Goal: Information Seeking & Learning: Learn about a topic

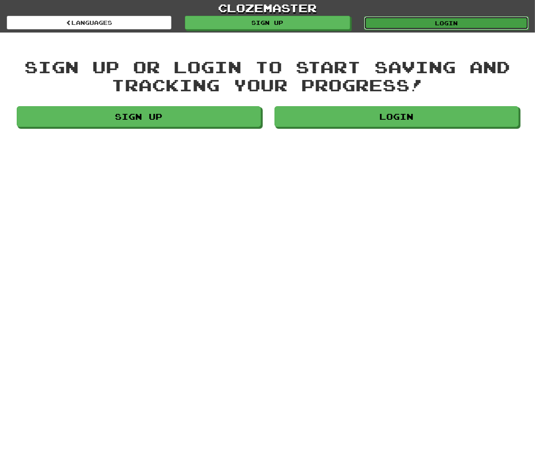
click at [434, 19] on link "Login" at bounding box center [446, 23] width 165 height 14
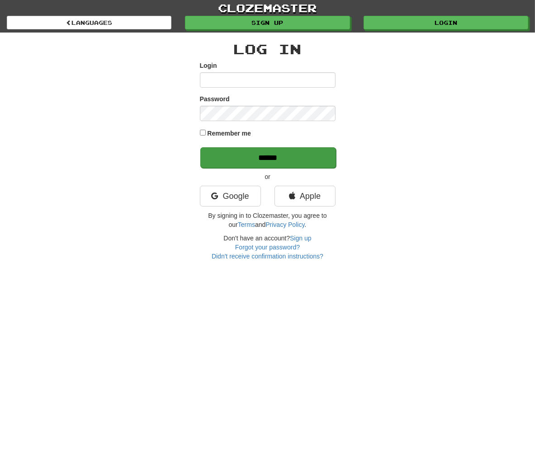
type input "**********"
click at [260, 152] on input "******" at bounding box center [268, 157] width 136 height 21
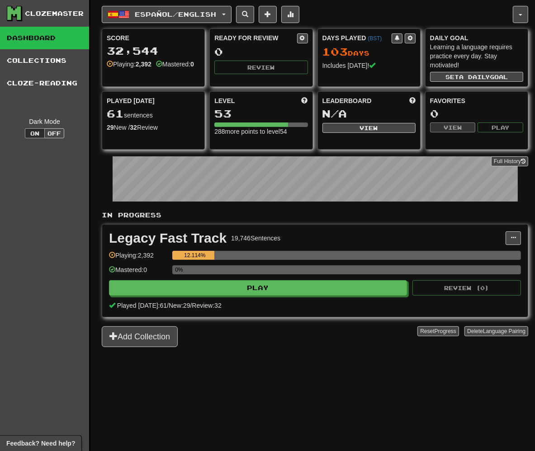
click at [240, 276] on div "0%" at bounding box center [346, 272] width 349 height 15
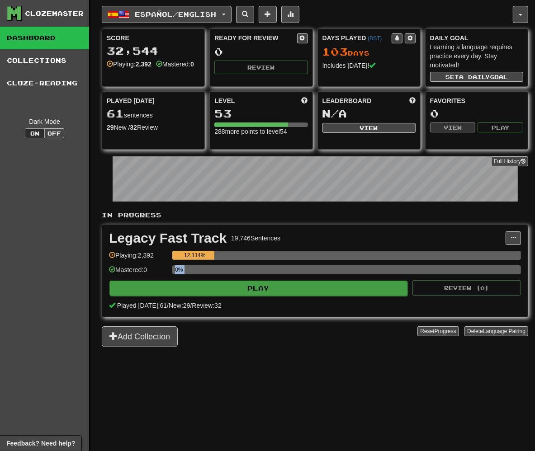
click at [243, 281] on div "Legacy Fast Track 19,746 Sentences Manage Sentences Unpin from Dashboard Playin…" at bounding box center [315, 271] width 426 height 92
drag, startPoint x: 243, startPoint y: 281, endPoint x: 251, endPoint y: 288, distance: 10.6
click at [251, 288] on button "Play" at bounding box center [258, 288] width 298 height 15
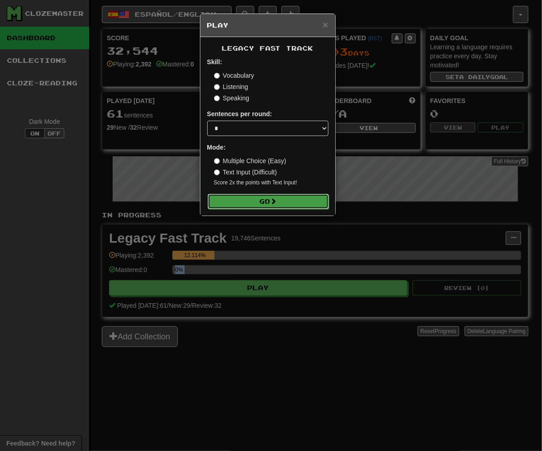
click at [275, 203] on span at bounding box center [273, 201] width 6 height 6
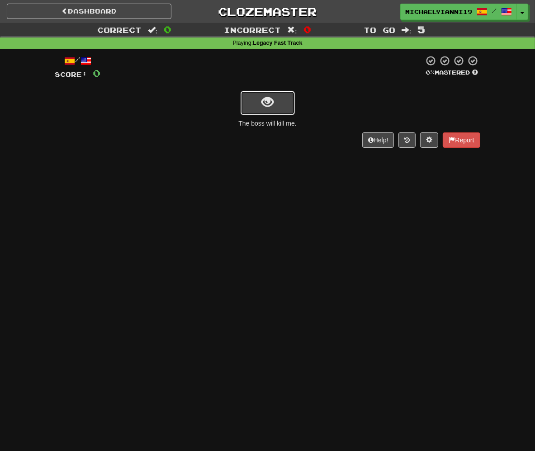
click at [275, 109] on button "show sentence" at bounding box center [268, 103] width 54 height 24
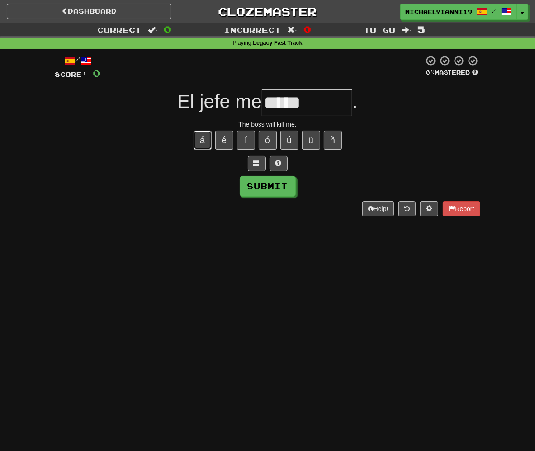
click at [201, 141] on button "á" at bounding box center [203, 140] width 18 height 19
type input "******"
click at [280, 189] on button "Submit" at bounding box center [268, 186] width 56 height 21
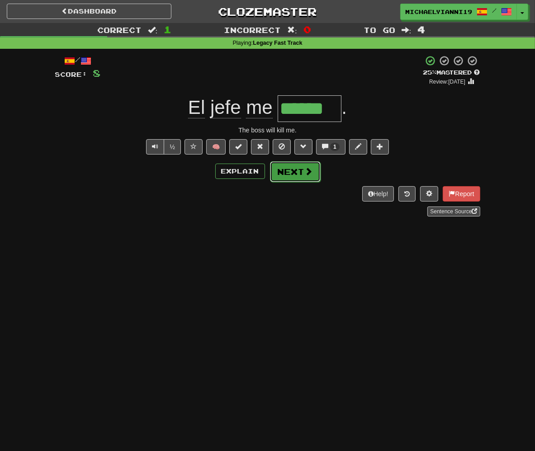
click at [289, 169] on button "Next" at bounding box center [295, 171] width 51 height 21
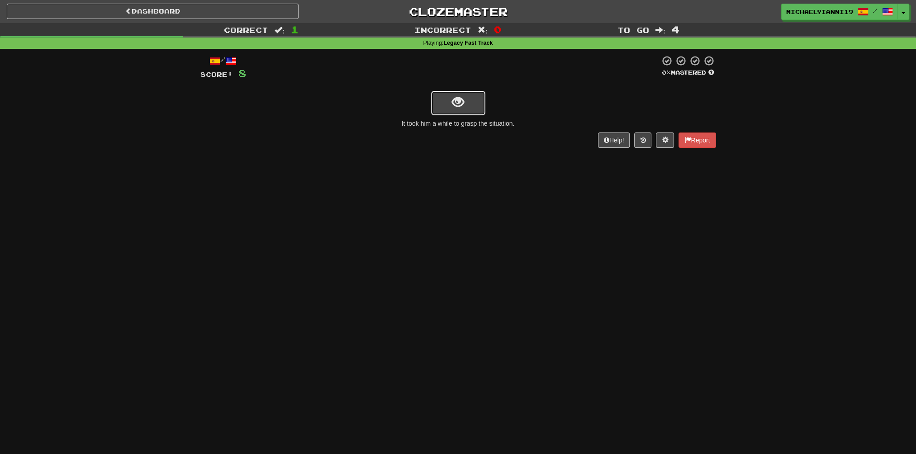
click at [478, 95] on button "show sentence" at bounding box center [458, 103] width 54 height 24
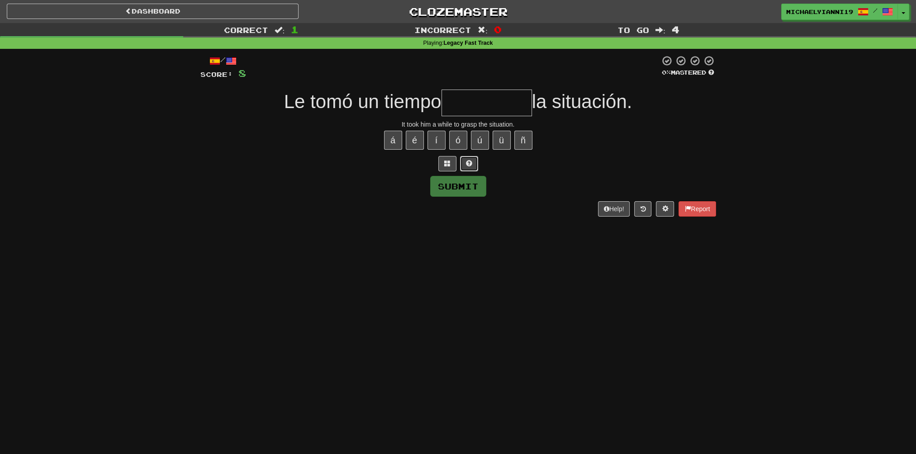
click at [460, 165] on button at bounding box center [469, 163] width 18 height 15
click at [459, 165] on span at bounding box center [458, 163] width 6 height 6
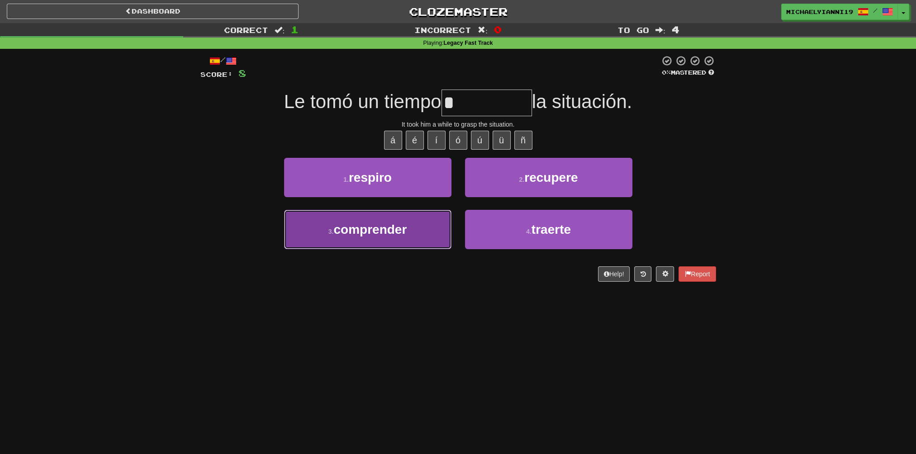
click at [437, 227] on button "3 . comprender" at bounding box center [367, 229] width 167 height 39
type input "**********"
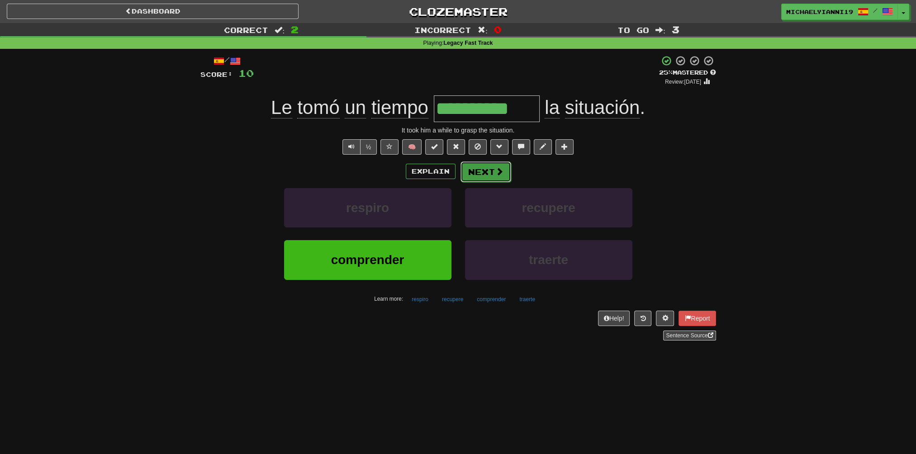
click at [474, 168] on button "Next" at bounding box center [485, 171] width 51 height 21
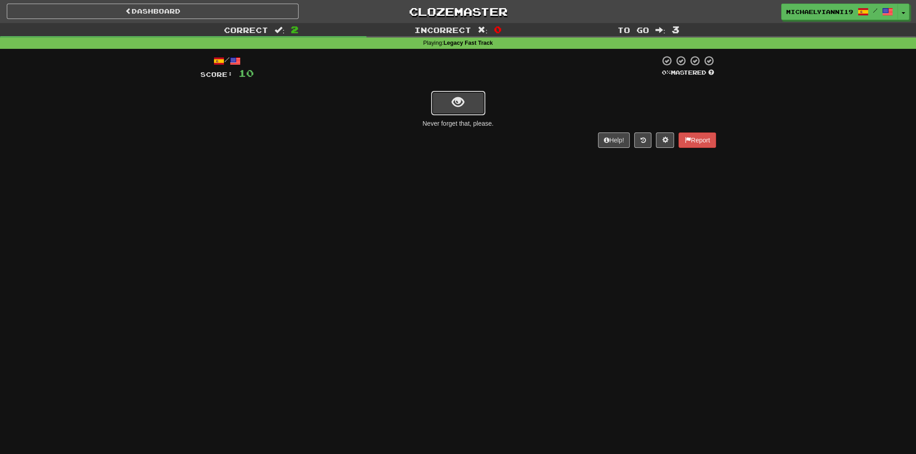
drag, startPoint x: 469, startPoint y: 168, endPoint x: 453, endPoint y: 98, distance: 72.3
click at [453, 98] on span "show sentence" at bounding box center [458, 102] width 12 height 12
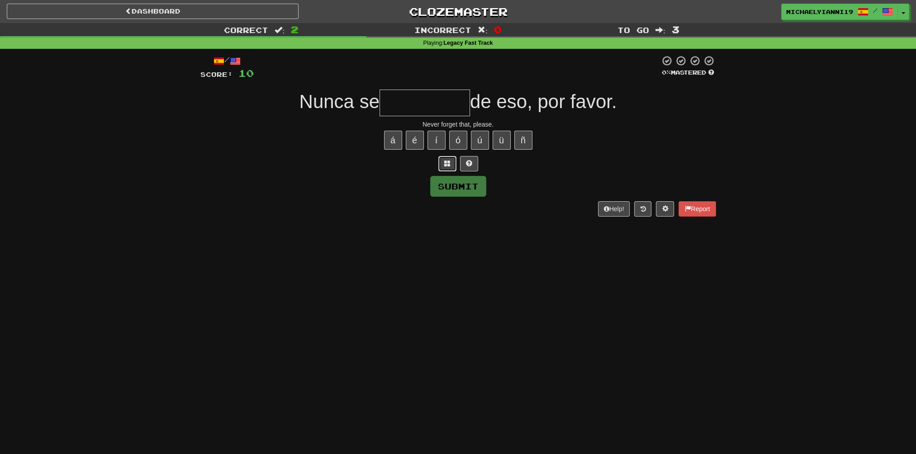
click at [452, 165] on button at bounding box center [447, 163] width 18 height 15
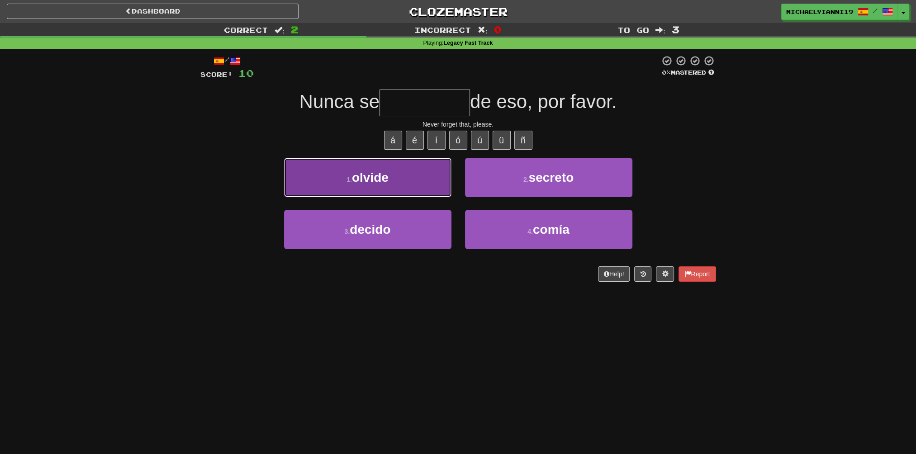
click at [443, 185] on button "1 . olvide" at bounding box center [367, 177] width 167 height 39
type input "******"
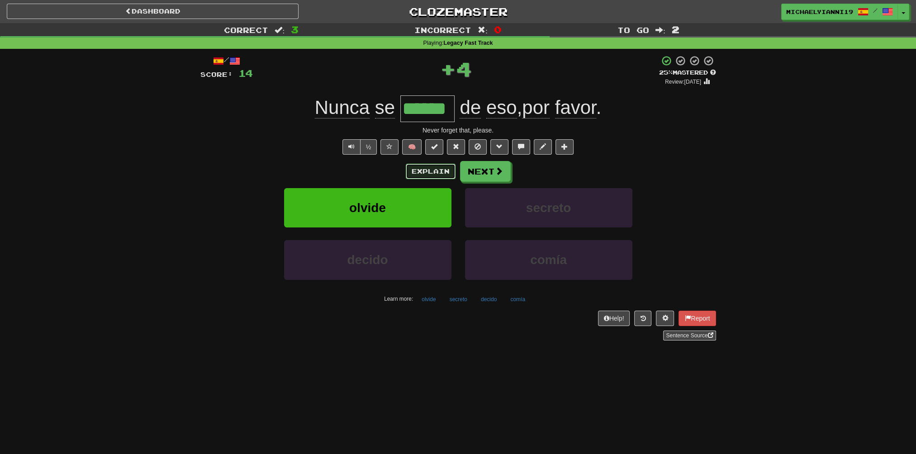
click at [442, 173] on button "Explain" at bounding box center [431, 171] width 50 height 15
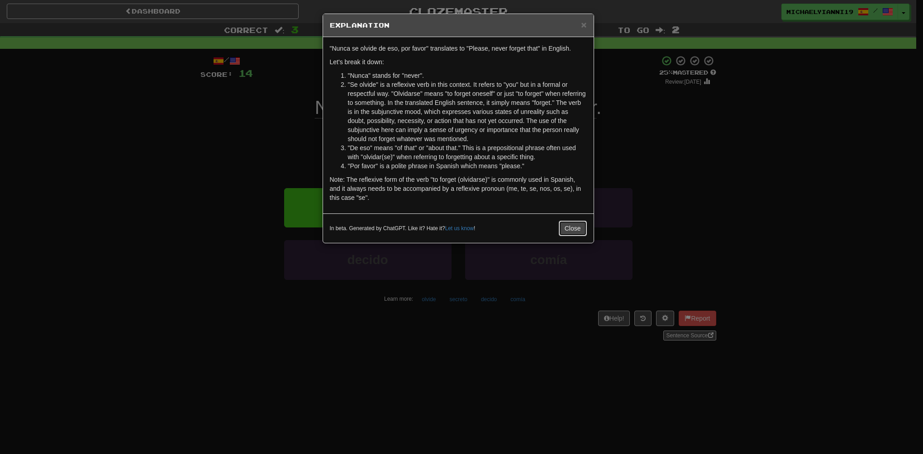
click at [535, 229] on button "Close" at bounding box center [573, 228] width 28 height 15
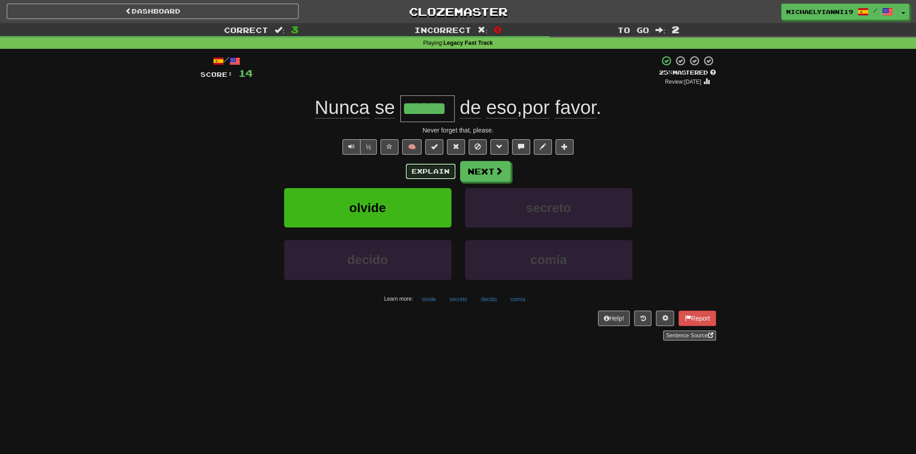
click at [429, 168] on button "Explain" at bounding box center [431, 171] width 50 height 15
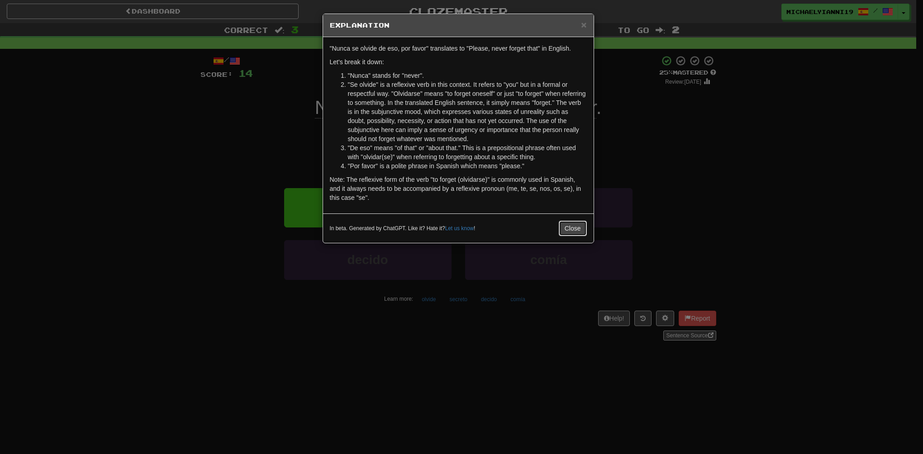
click at [535, 222] on button "Close" at bounding box center [573, 228] width 28 height 15
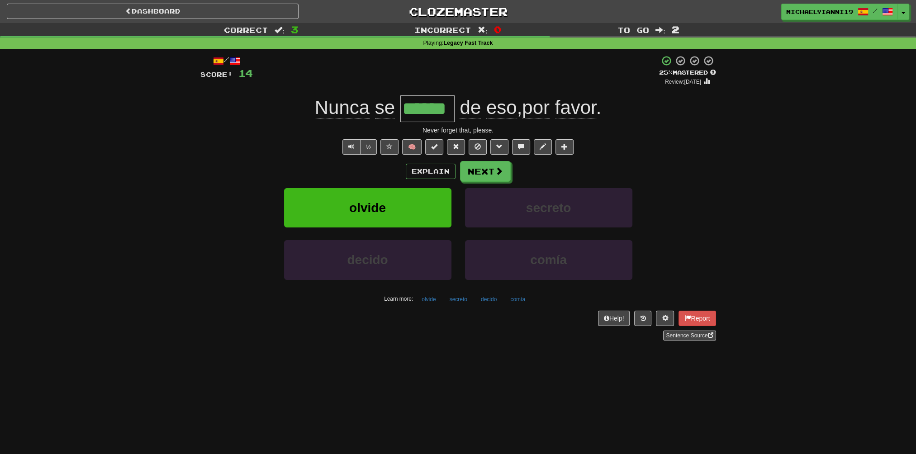
click at [427, 109] on input "******" at bounding box center [427, 108] width 54 height 27
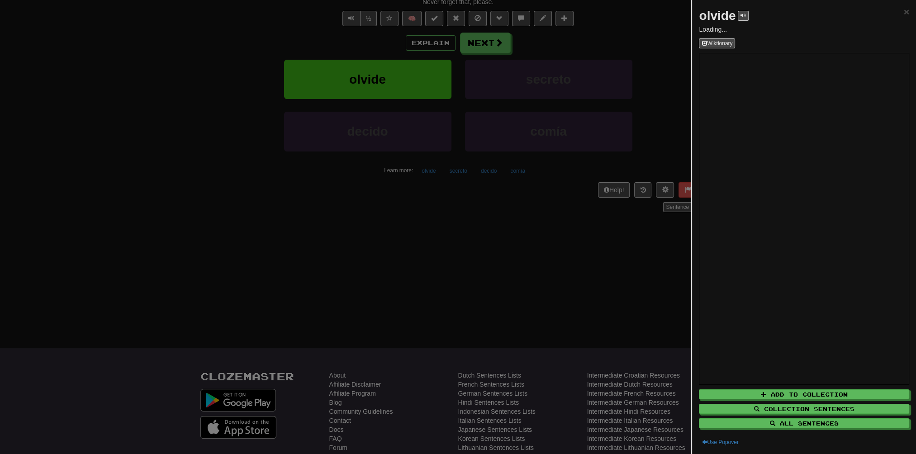
scroll to position [136, 0]
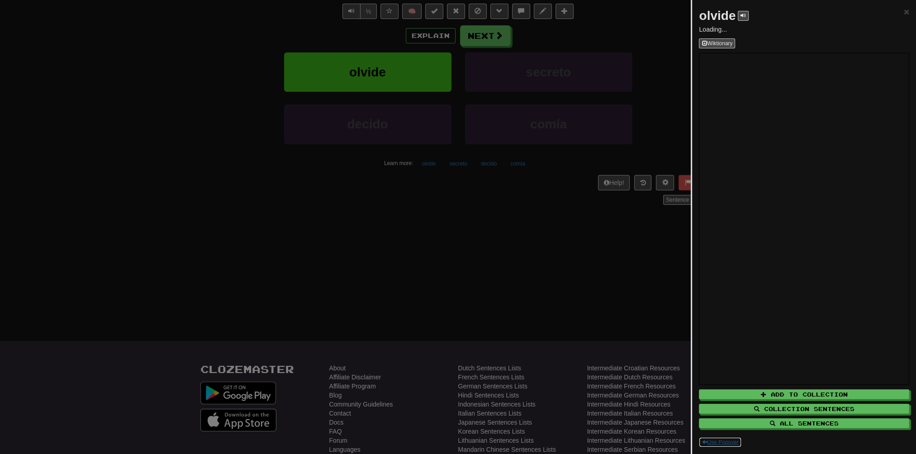
click at [535, 441] on button "Use Popover" at bounding box center [720, 442] width 42 height 10
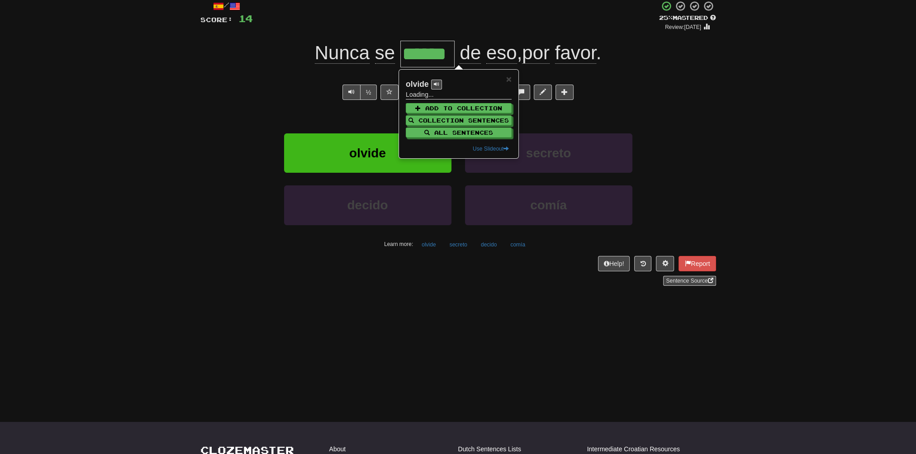
scroll to position [0, 0]
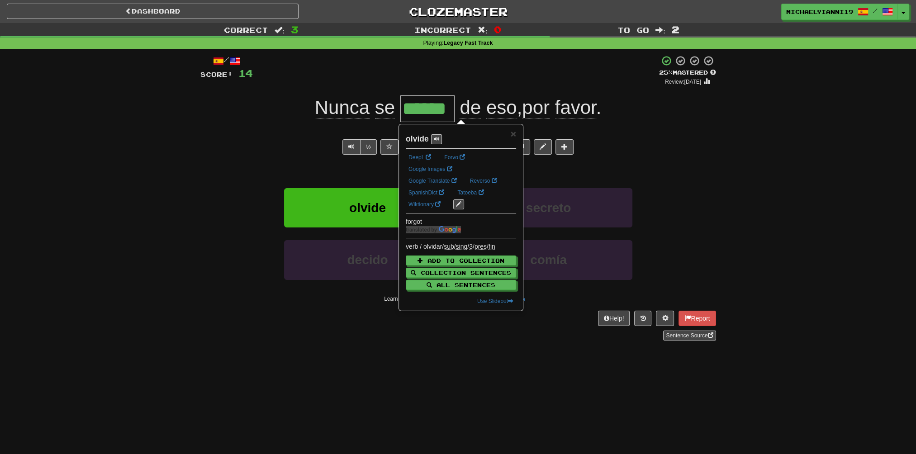
click at [358, 346] on div "/ Score: 14 + 4 25 % Mastered Review: 2025-09-15 Nunca se ****** de eso , por f…" at bounding box center [458, 201] width 516 height 304
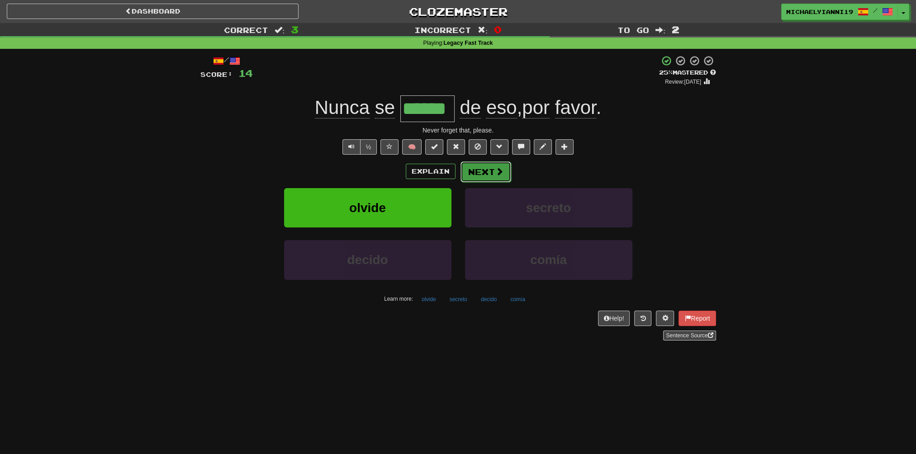
click at [490, 170] on button "Next" at bounding box center [485, 171] width 51 height 21
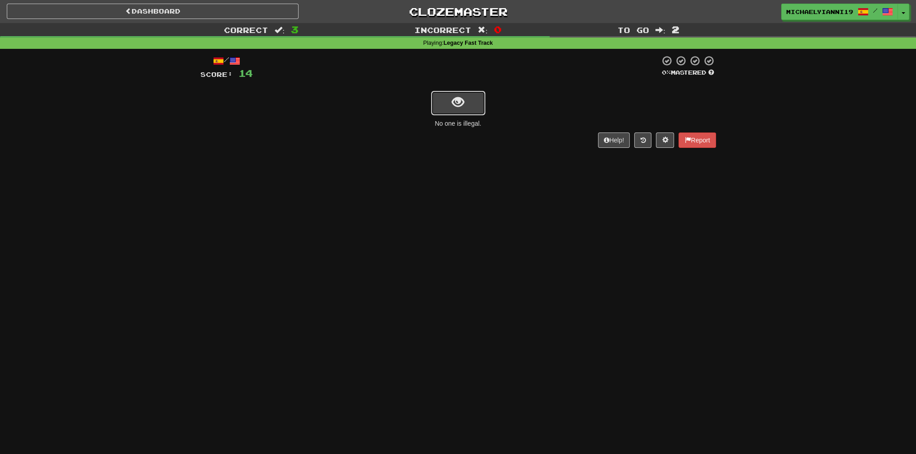
click at [457, 109] on button "show sentence" at bounding box center [458, 103] width 54 height 24
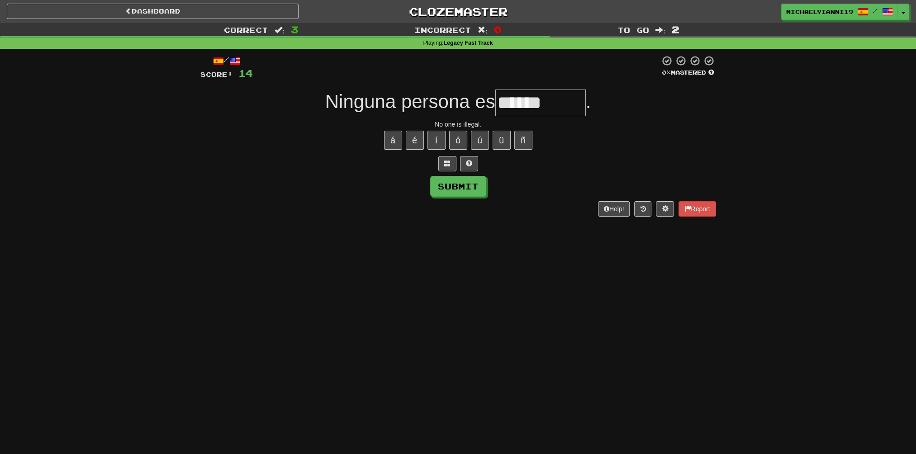
type input "******"
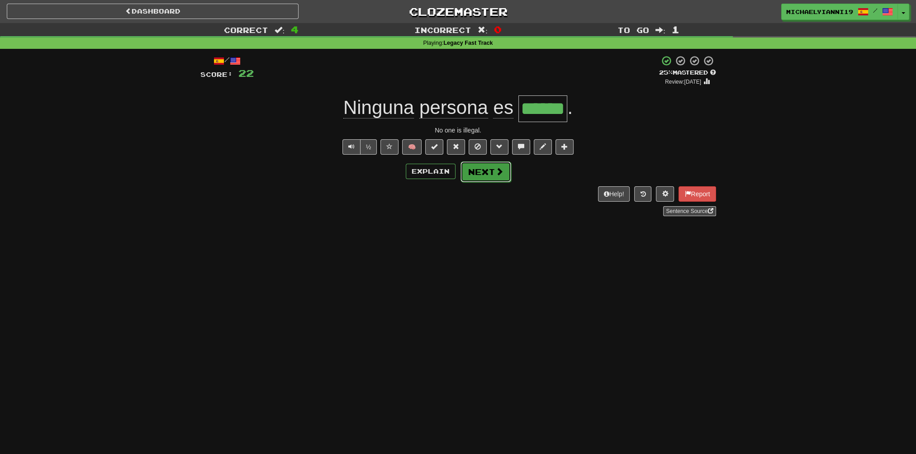
click at [470, 176] on button "Next" at bounding box center [485, 171] width 51 height 21
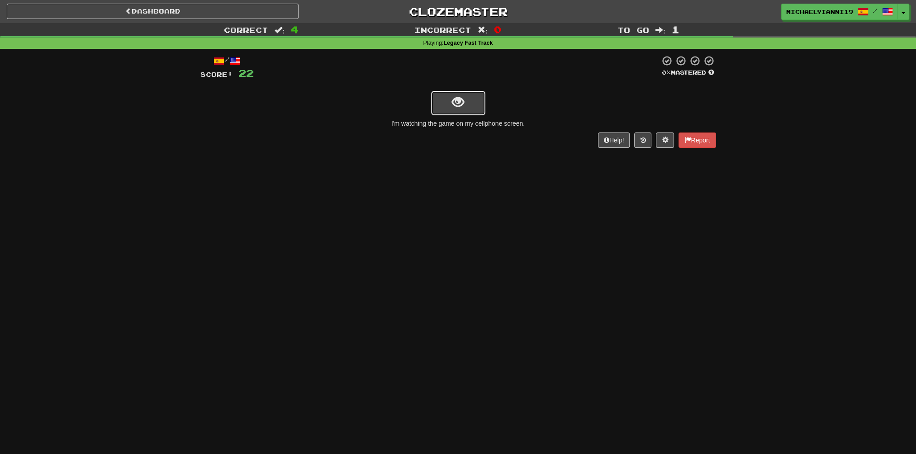
click at [445, 97] on button "show sentence" at bounding box center [458, 103] width 54 height 24
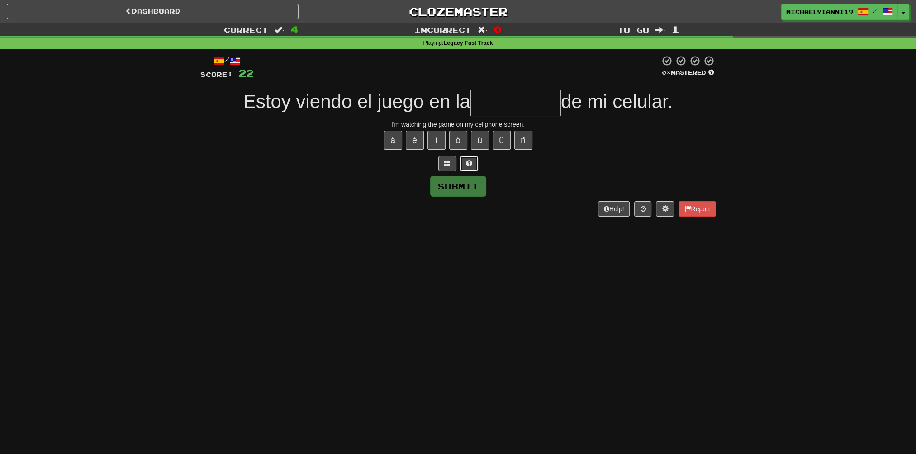
click at [461, 163] on button at bounding box center [469, 163] width 18 height 15
click at [459, 165] on span at bounding box center [458, 163] width 6 height 6
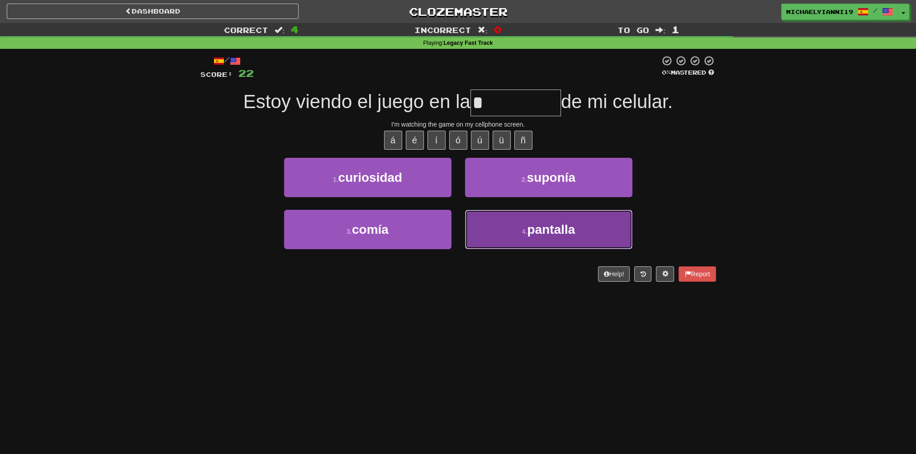
click at [508, 232] on button "4 . pantalla" at bounding box center [548, 229] width 167 height 39
type input "********"
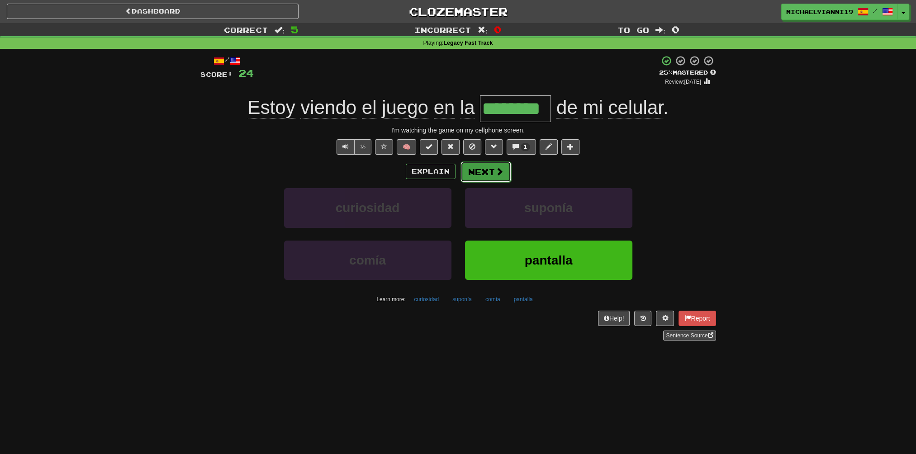
click at [492, 166] on button "Next" at bounding box center [485, 171] width 51 height 21
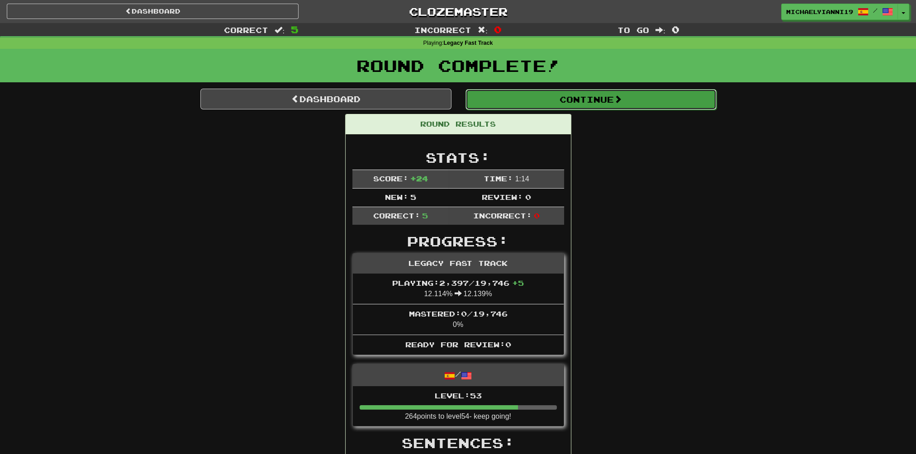
click at [487, 98] on button "Continue" at bounding box center [590, 99] width 251 height 21
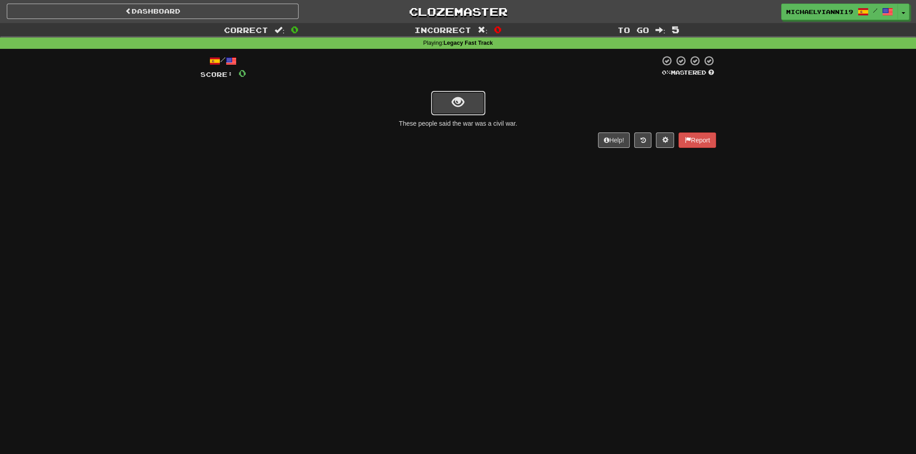
click at [467, 105] on button "show sentence" at bounding box center [458, 103] width 54 height 24
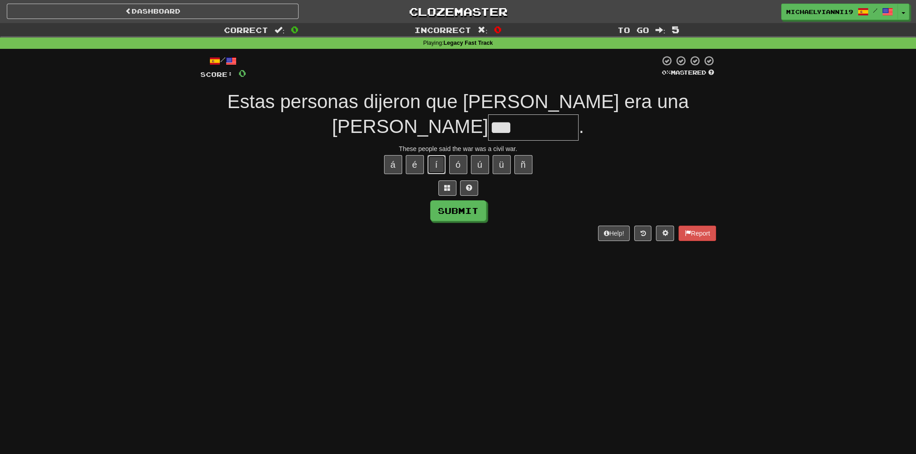
click at [438, 168] on button "í" at bounding box center [436, 164] width 18 height 19
type input "*****"
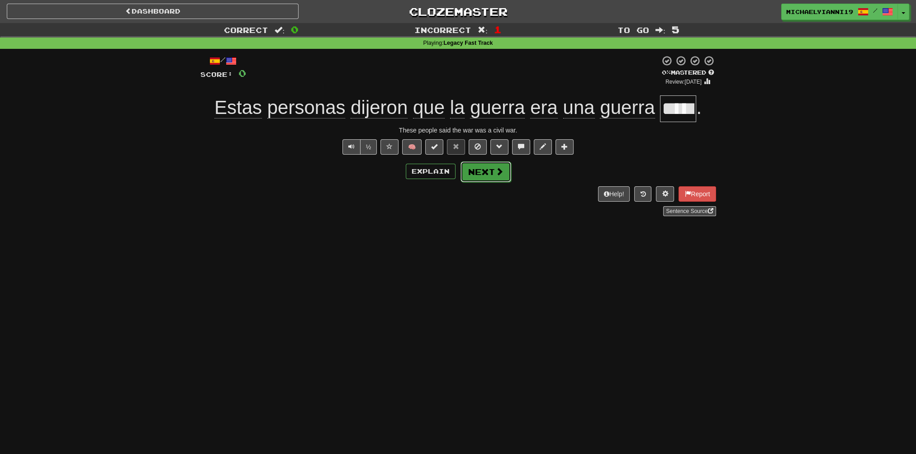
click at [492, 165] on button "Next" at bounding box center [485, 171] width 51 height 21
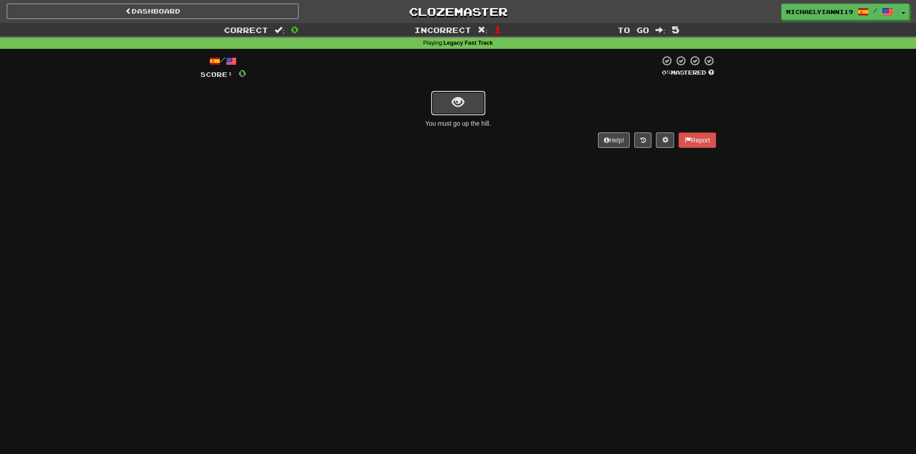
click at [441, 94] on button "show sentence" at bounding box center [458, 103] width 54 height 24
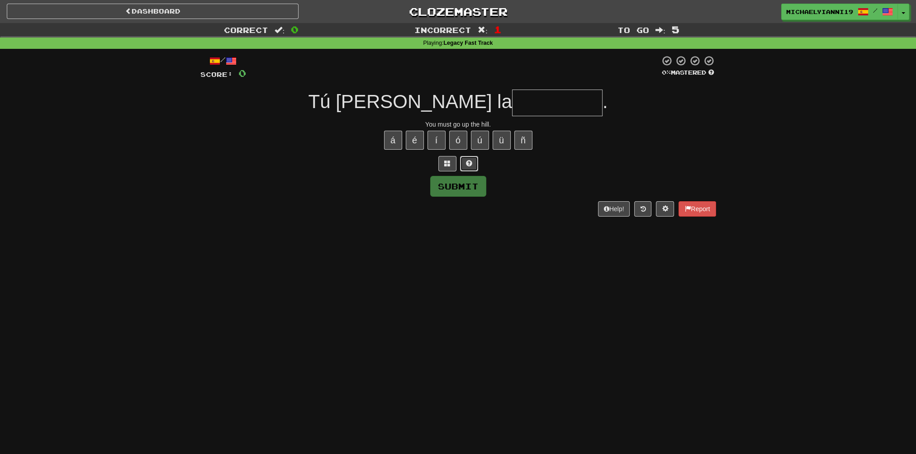
click at [466, 166] on span at bounding box center [469, 163] width 6 height 6
click at [461, 165] on span at bounding box center [458, 163] width 6 height 6
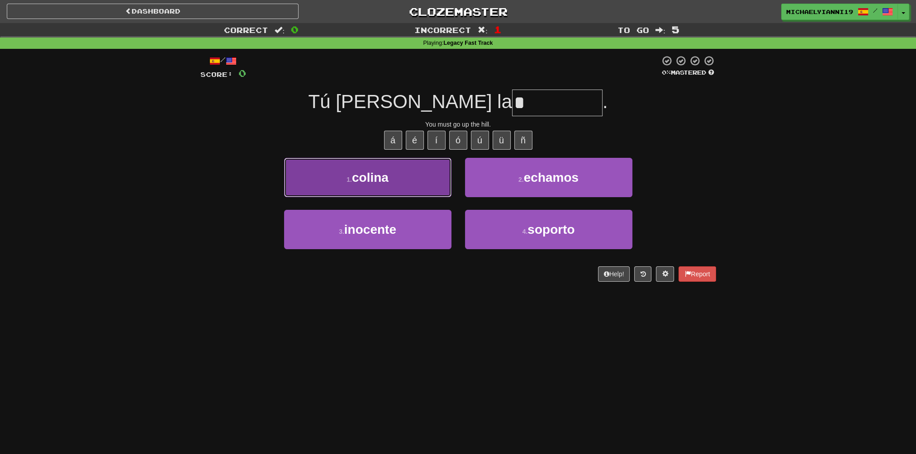
click at [412, 167] on button "1 . colina" at bounding box center [367, 177] width 167 height 39
type input "******"
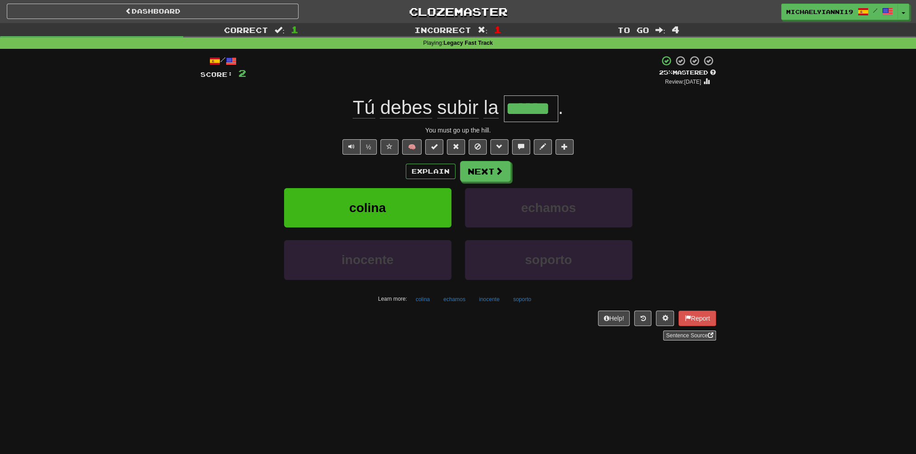
click at [478, 160] on div "/ Score: 2 + 2 25 % Mastered Review: 2025-09-15 Tú debes subir la ****** . You …" at bounding box center [458, 197] width 516 height 285
click at [491, 172] on button "Next" at bounding box center [485, 171] width 51 height 21
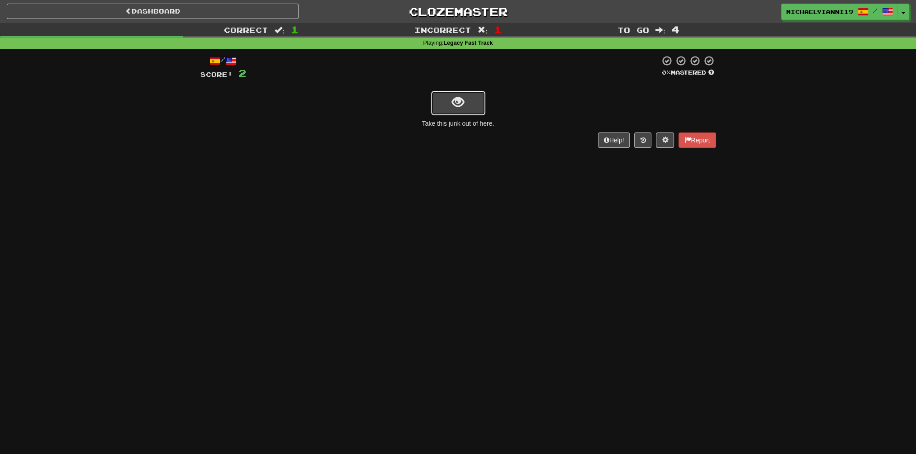
click at [458, 111] on button "show sentence" at bounding box center [458, 103] width 54 height 24
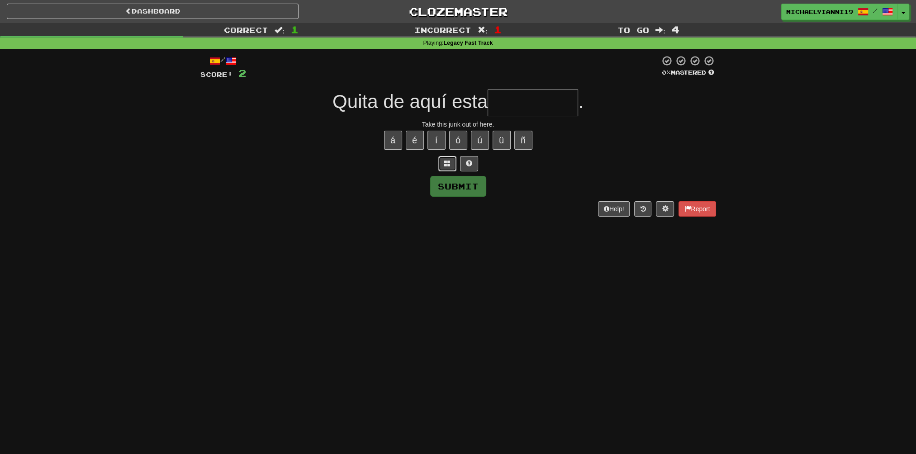
click at [443, 164] on button at bounding box center [447, 163] width 18 height 15
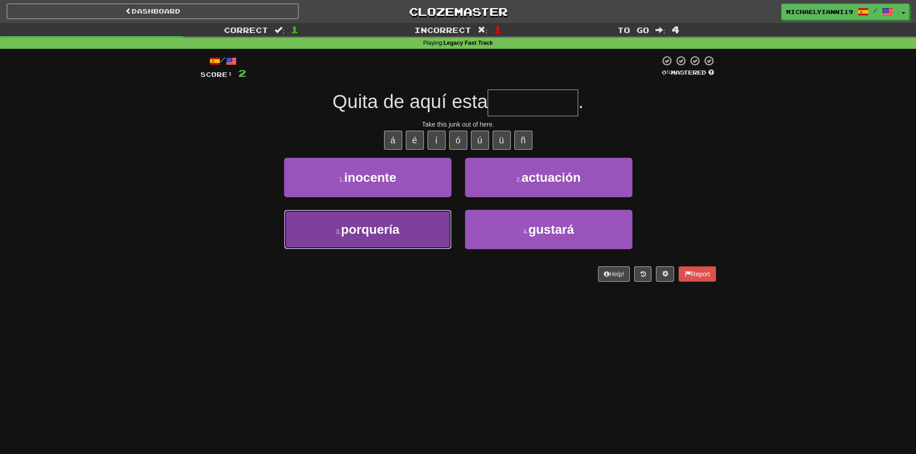
click at [419, 230] on button "3 . porquería" at bounding box center [367, 229] width 167 height 39
type input "*********"
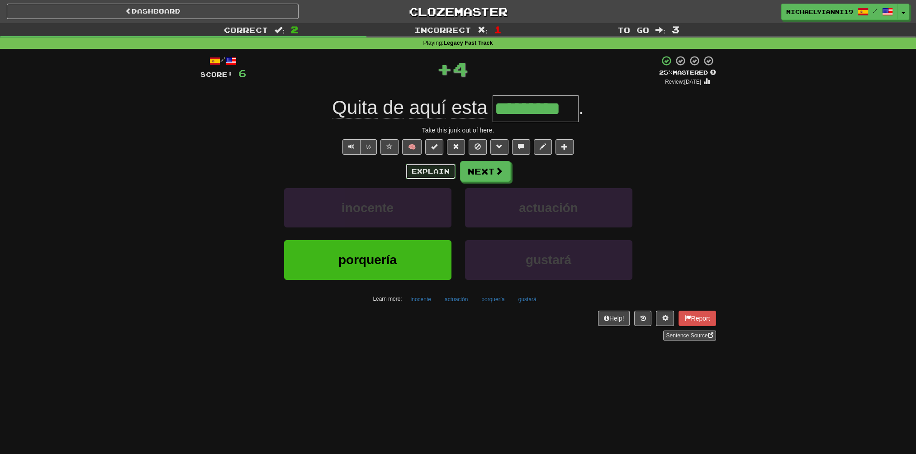
click at [440, 174] on button "Explain" at bounding box center [431, 171] width 50 height 15
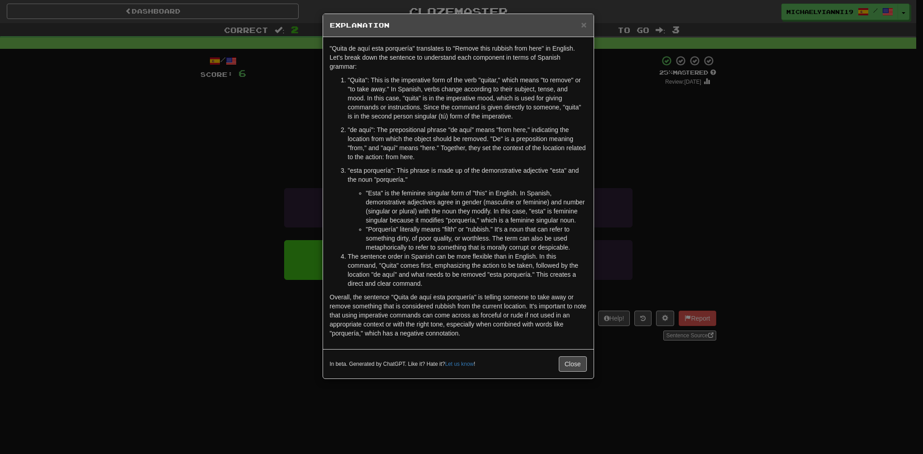
click at [265, 166] on div "× Explanation "Quita de aquí esta porquería" translates to "Remove this rubbish…" at bounding box center [461, 227] width 923 height 454
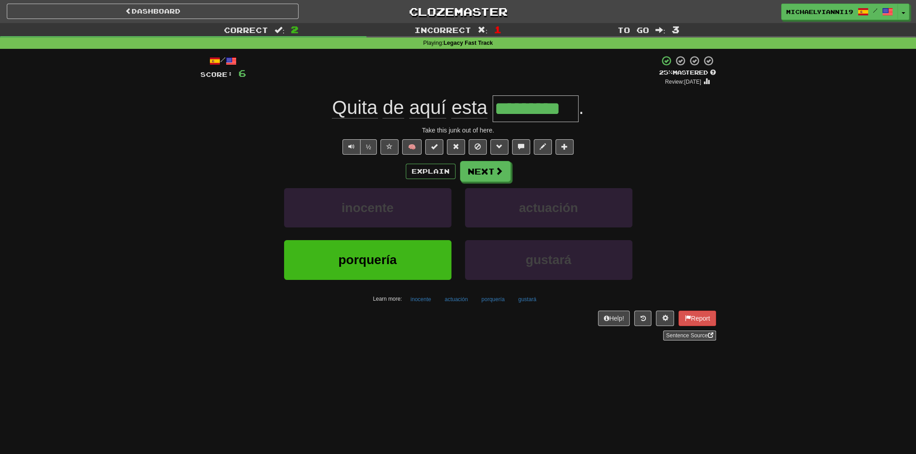
click at [491, 159] on div "/ Score: 6 + 4 25 % Mastered Review: 2025-09-15 Quita de aquí esta ********* . …" at bounding box center [458, 197] width 516 height 285
click at [487, 161] on button "Next" at bounding box center [485, 171] width 51 height 21
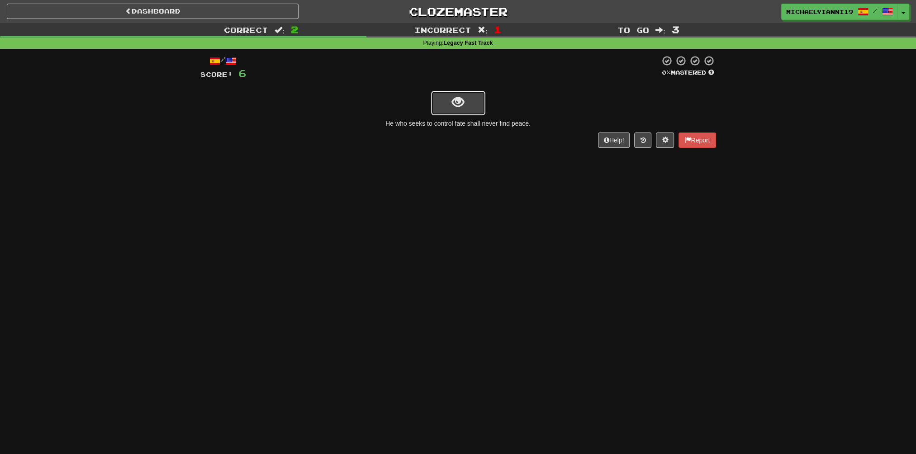
click at [445, 100] on button "show sentence" at bounding box center [458, 103] width 54 height 24
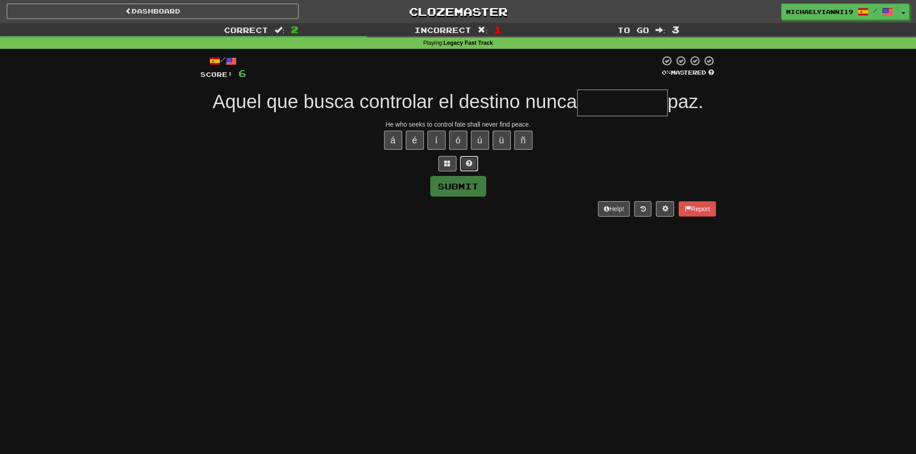
click at [463, 167] on button at bounding box center [469, 163] width 18 height 15
click at [400, 139] on button "á" at bounding box center [393, 139] width 18 height 19
type input "**********"
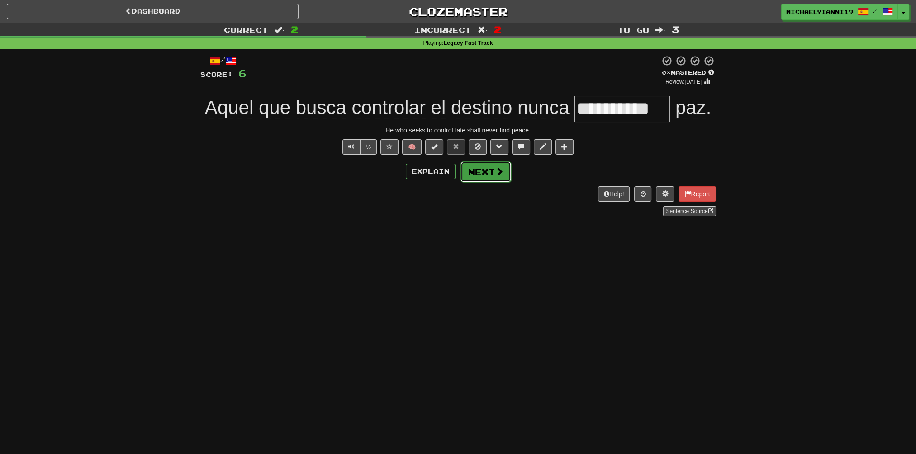
click at [509, 174] on button "Next" at bounding box center [485, 171] width 51 height 21
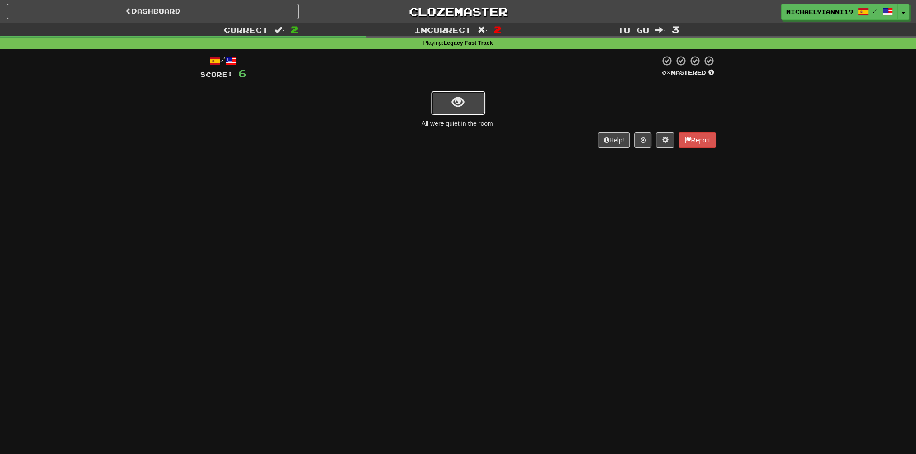
click at [458, 106] on span "show sentence" at bounding box center [458, 102] width 12 height 12
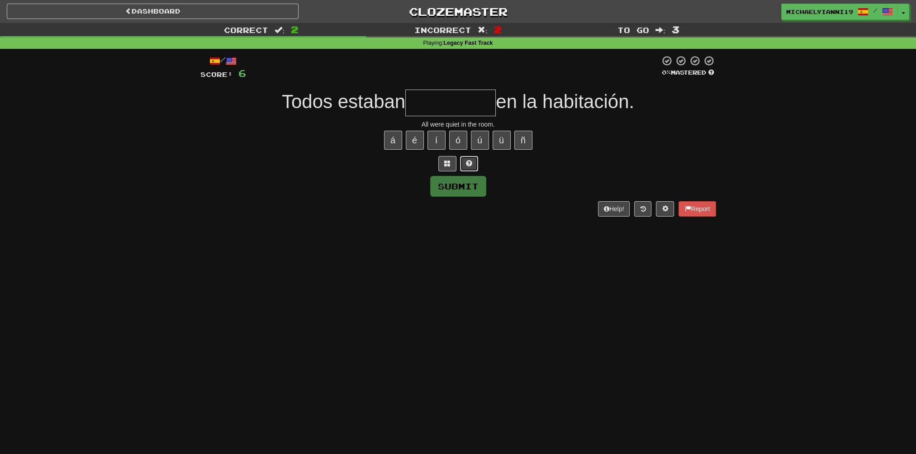
click at [463, 168] on button at bounding box center [469, 163] width 18 height 15
click at [459, 167] on button at bounding box center [458, 163] width 18 height 15
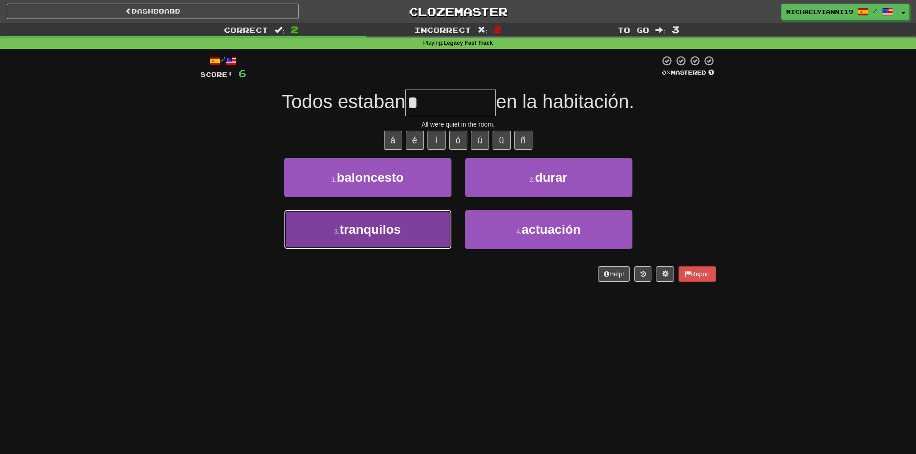
click at [398, 214] on button "3 . tranquilos" at bounding box center [367, 229] width 167 height 39
type input "**********"
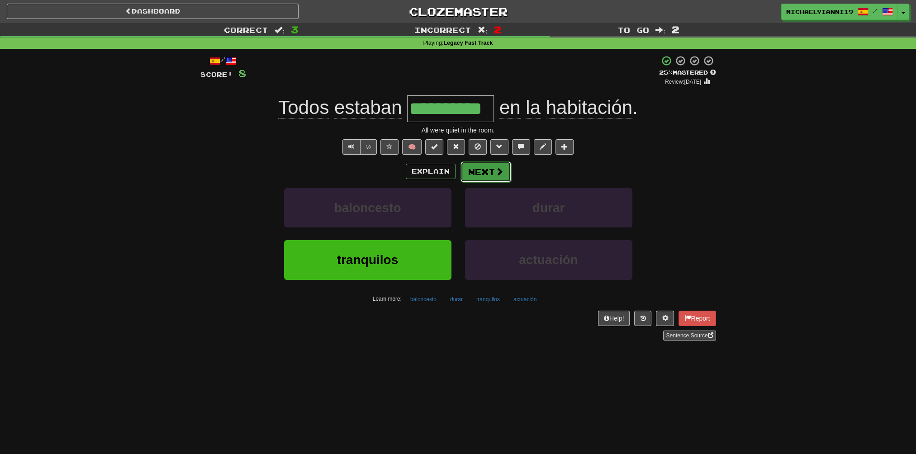
click at [492, 169] on button "Next" at bounding box center [485, 171] width 51 height 21
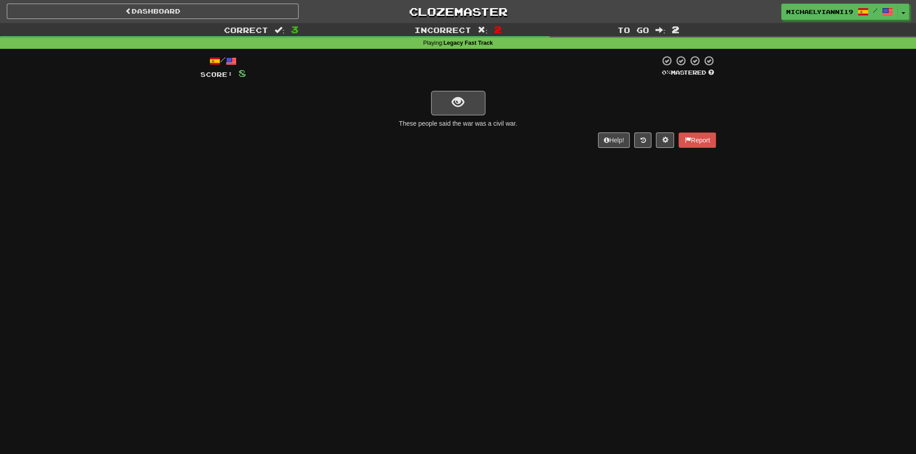
drag, startPoint x: 489, startPoint y: 170, endPoint x: 472, endPoint y: 152, distance: 24.6
click at [472, 152] on div "/ Score: 8 0 % Mastered These people said the war was a civil war. Help! Report" at bounding box center [458, 105] width 516 height 112
click at [469, 97] on button "show sentence" at bounding box center [458, 103] width 54 height 24
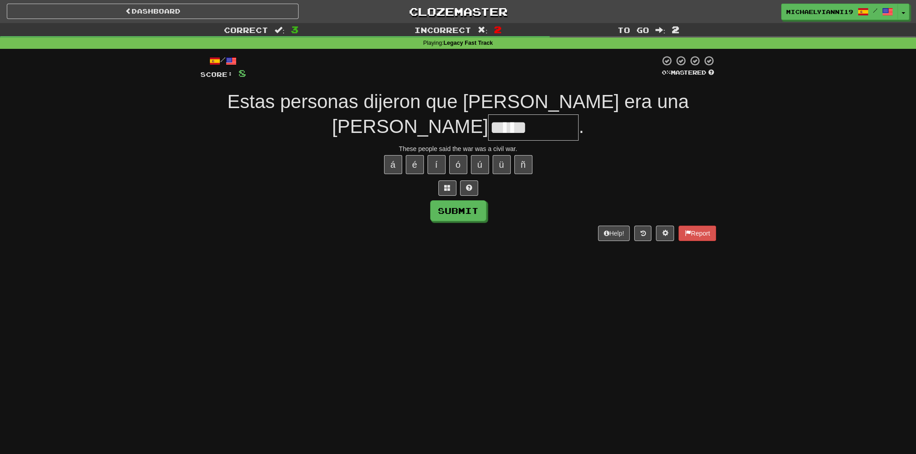
type input "*****"
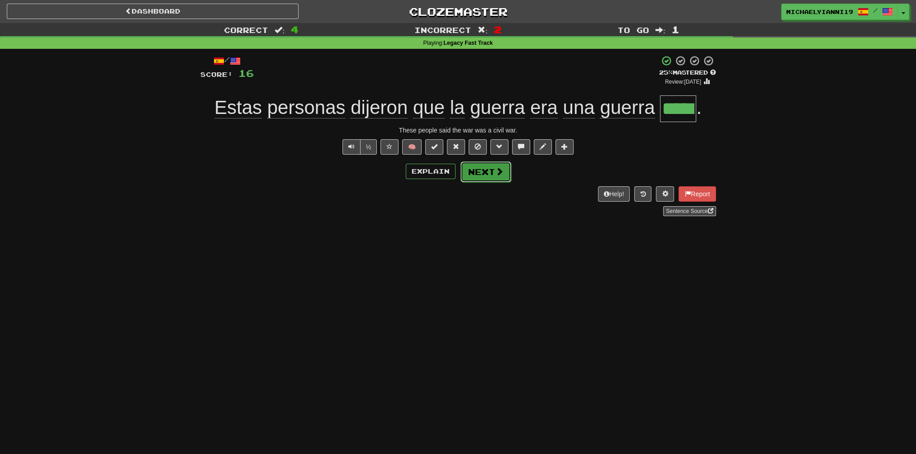
click at [486, 177] on button "Next" at bounding box center [485, 171] width 51 height 21
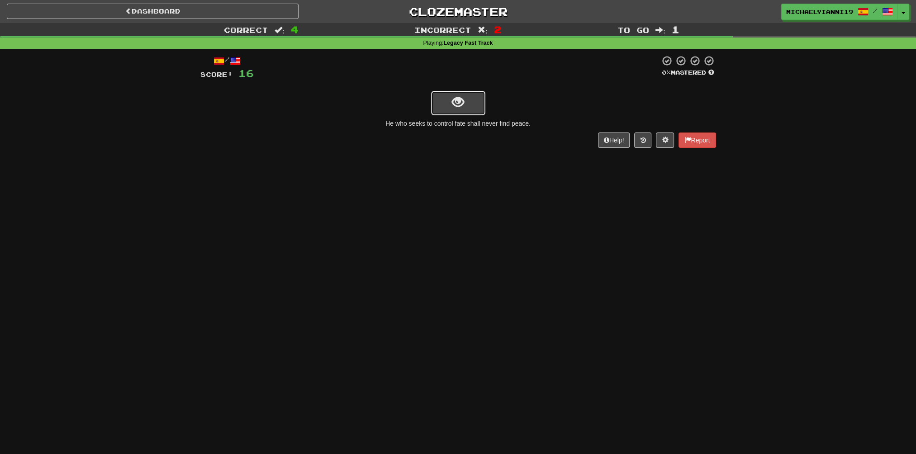
click at [472, 111] on button "show sentence" at bounding box center [458, 103] width 54 height 24
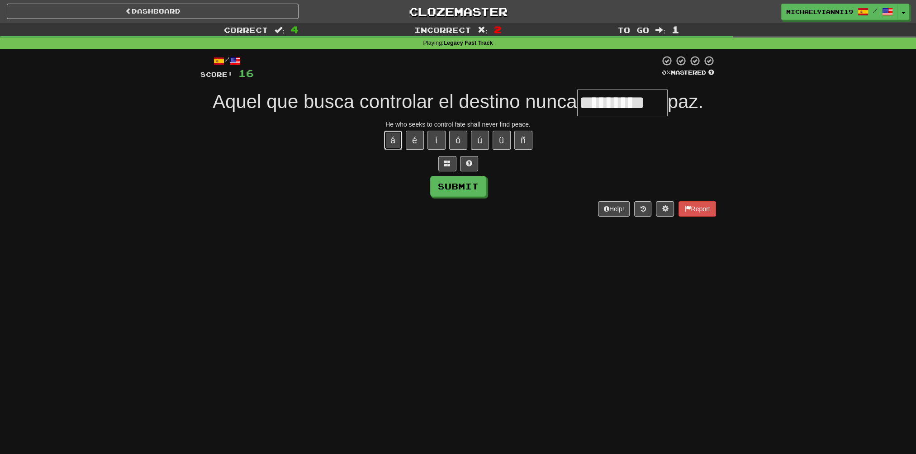
click at [391, 137] on button "á" at bounding box center [393, 140] width 18 height 19
type input "**********"
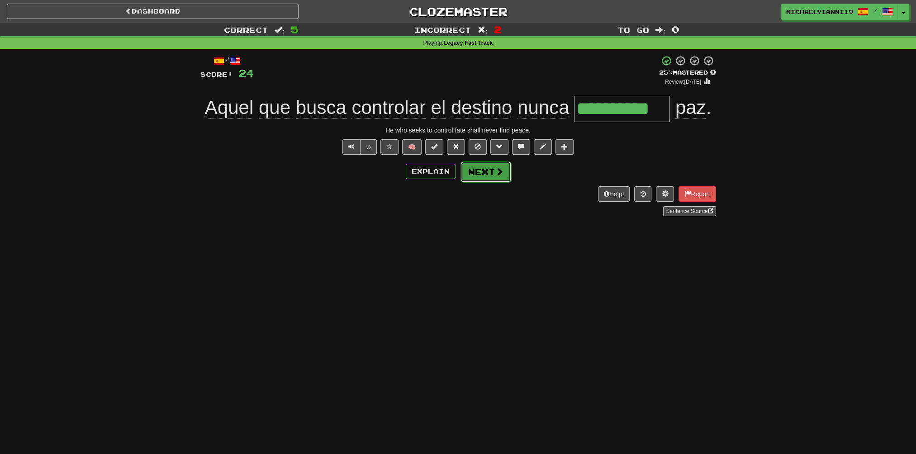
click at [480, 175] on button "Next" at bounding box center [485, 171] width 51 height 21
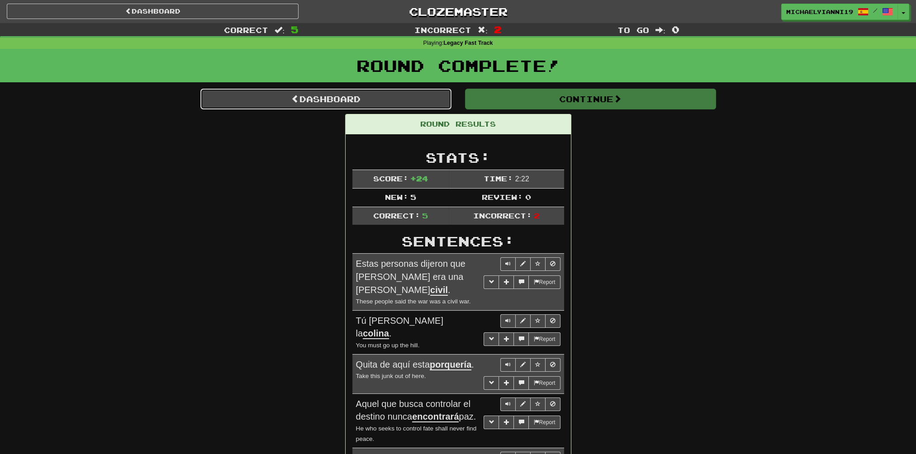
click at [443, 97] on link "Dashboard" at bounding box center [325, 99] width 251 height 21
click at [351, 99] on link "Dashboard" at bounding box center [325, 99] width 251 height 21
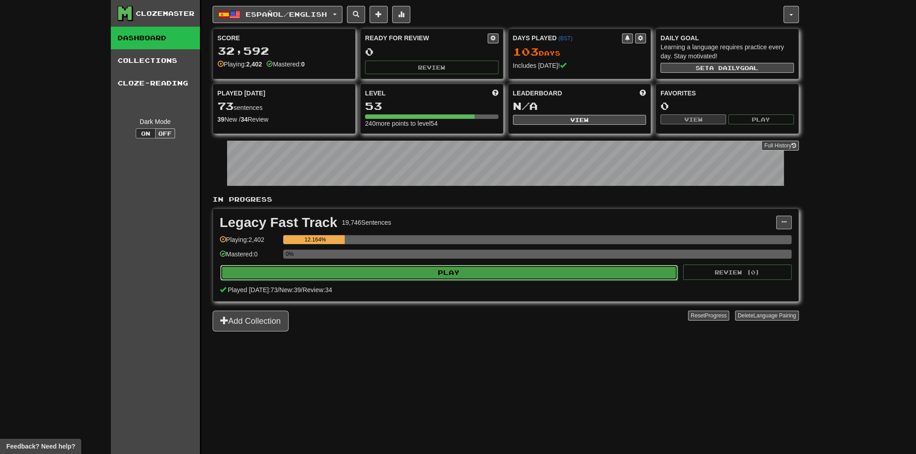
click at [427, 267] on button "Play" at bounding box center [449, 272] width 458 height 15
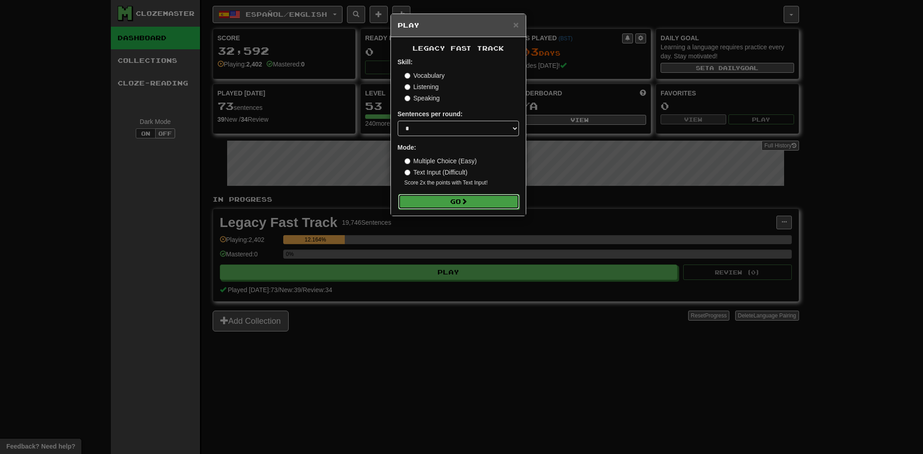
click at [450, 200] on button "Go" at bounding box center [458, 201] width 121 height 15
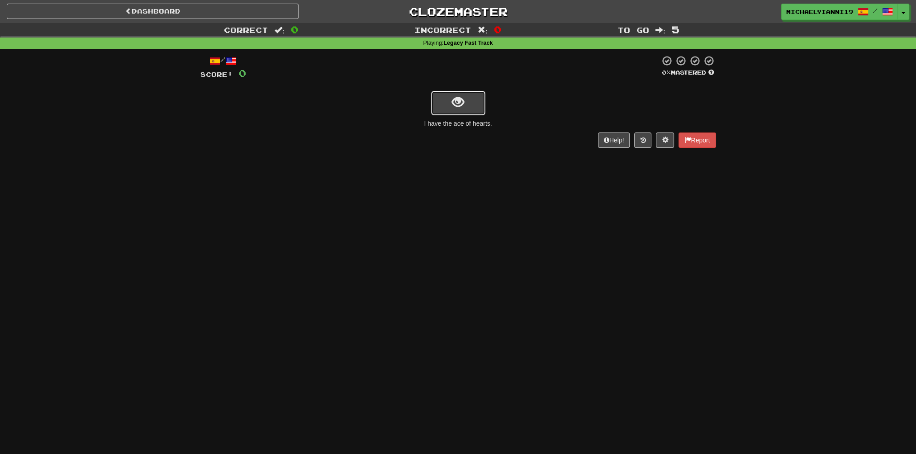
click at [450, 95] on button "show sentence" at bounding box center [458, 103] width 54 height 24
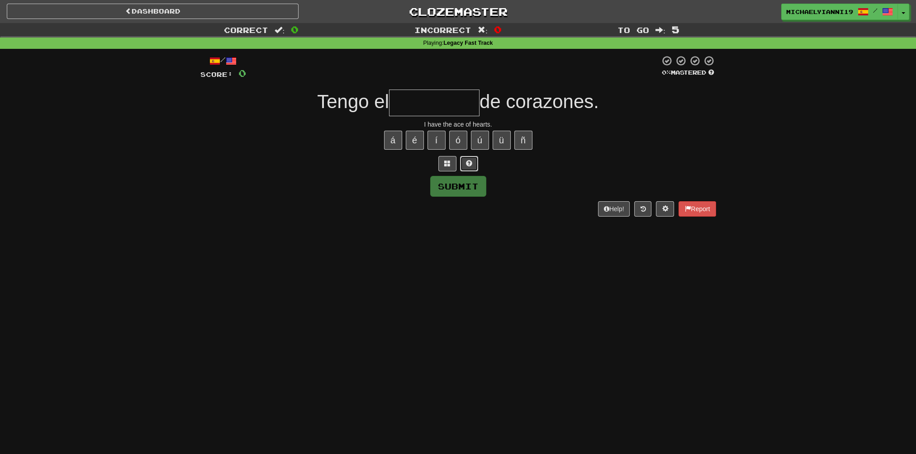
click at [467, 167] on button at bounding box center [469, 163] width 18 height 15
click at [461, 165] on span at bounding box center [458, 163] width 6 height 6
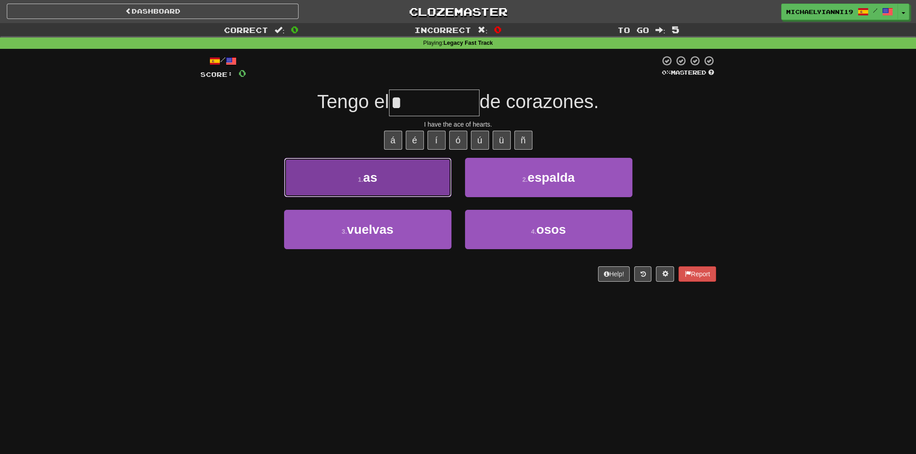
click at [423, 181] on button "1 . as" at bounding box center [367, 177] width 167 height 39
type input "**"
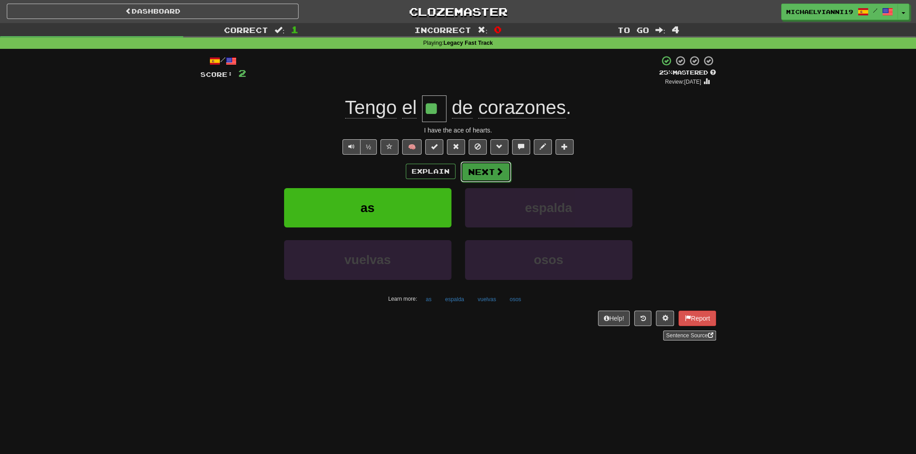
click at [505, 164] on button "Next" at bounding box center [485, 171] width 51 height 21
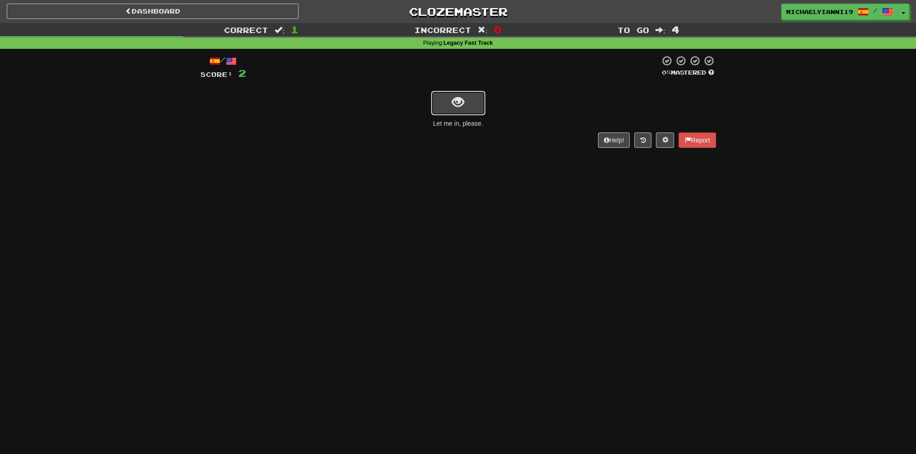
click at [468, 99] on button "show sentence" at bounding box center [458, 103] width 54 height 24
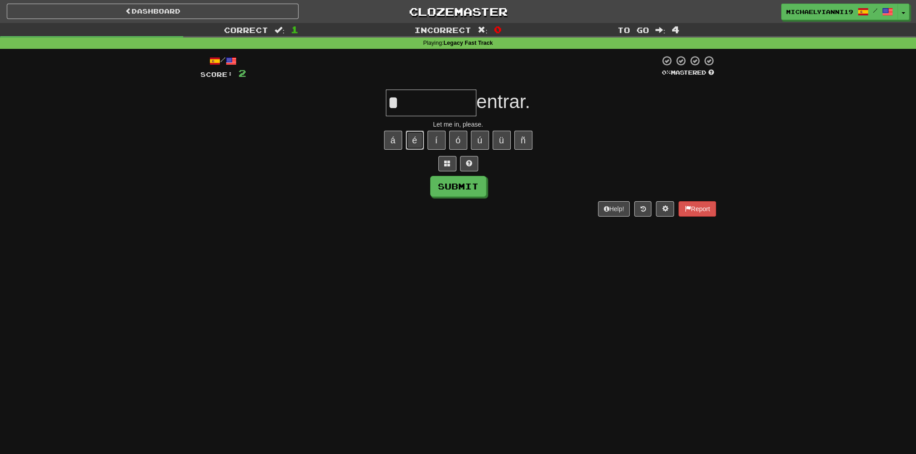
click at [420, 137] on button "é" at bounding box center [415, 140] width 18 height 19
type input "*********"
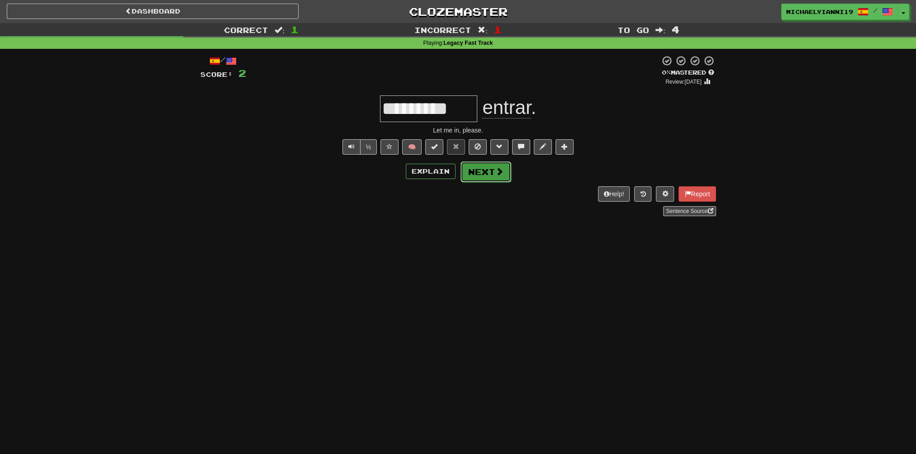
click at [495, 169] on span at bounding box center [499, 171] width 8 height 8
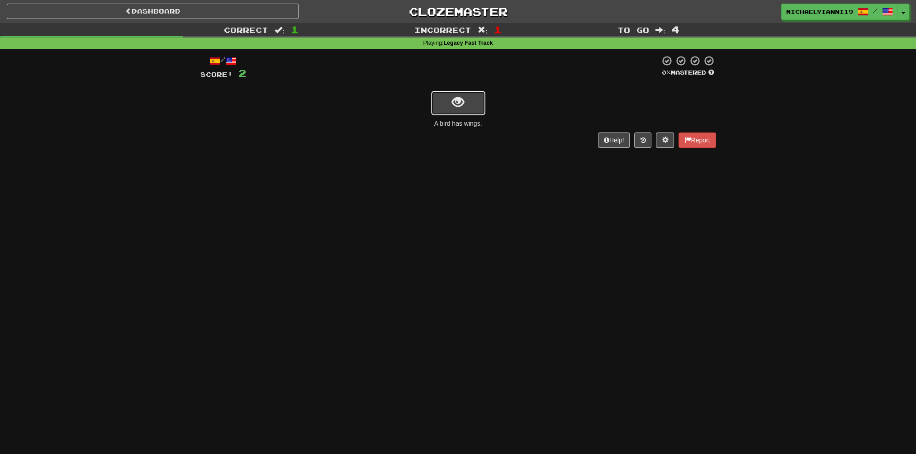
click at [468, 109] on button "show sentence" at bounding box center [458, 103] width 54 height 24
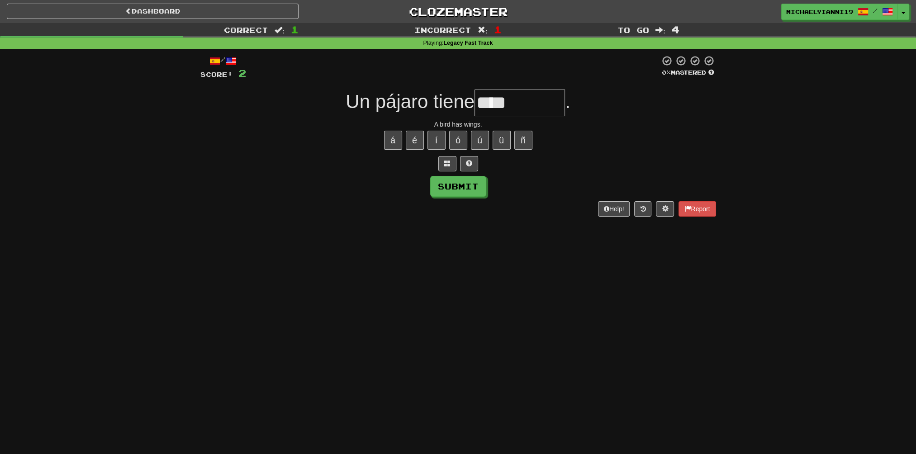
type input "****"
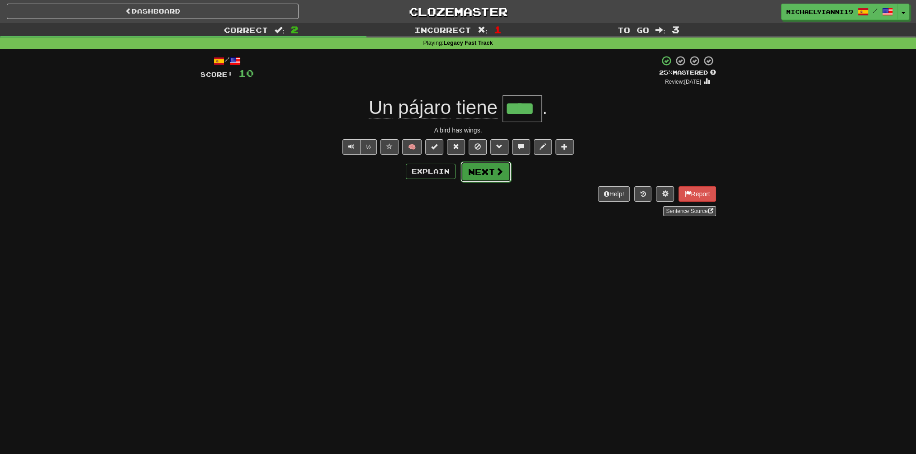
click at [481, 170] on button "Next" at bounding box center [485, 171] width 51 height 21
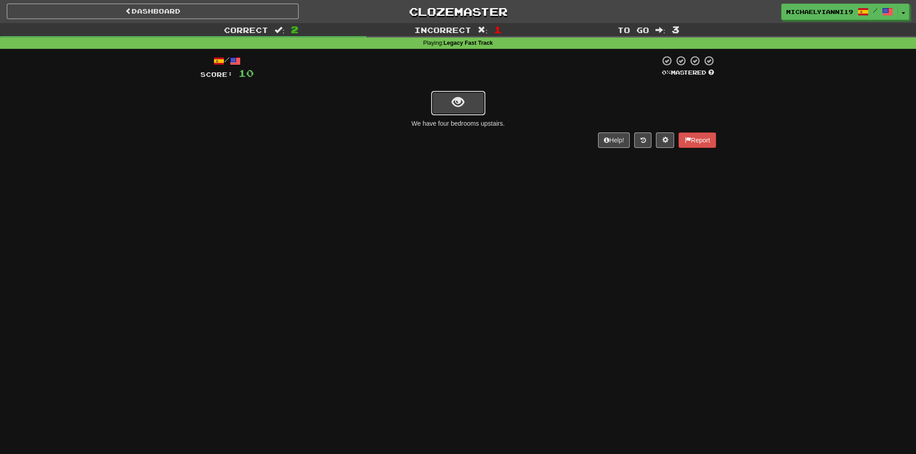
click at [465, 100] on button "show sentence" at bounding box center [458, 103] width 54 height 24
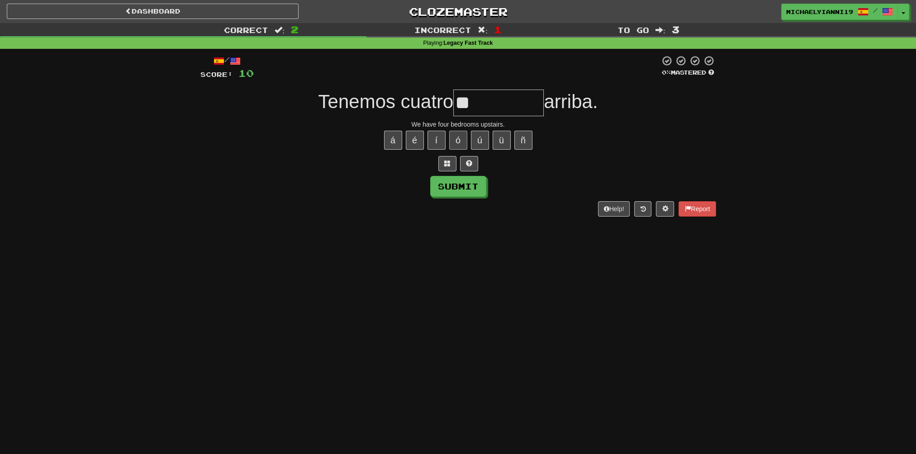
type input "*"
type input "**********"
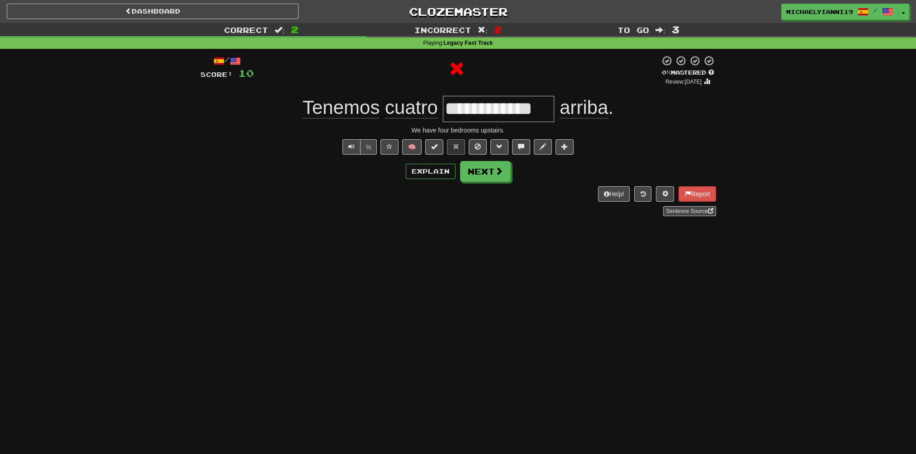
scroll to position [0, 0]
click at [447, 162] on div "Explain Next" at bounding box center [458, 171] width 516 height 21
click at [444, 164] on div "Explain Next" at bounding box center [458, 171] width 516 height 21
click at [443, 168] on button "Explain" at bounding box center [431, 171] width 50 height 15
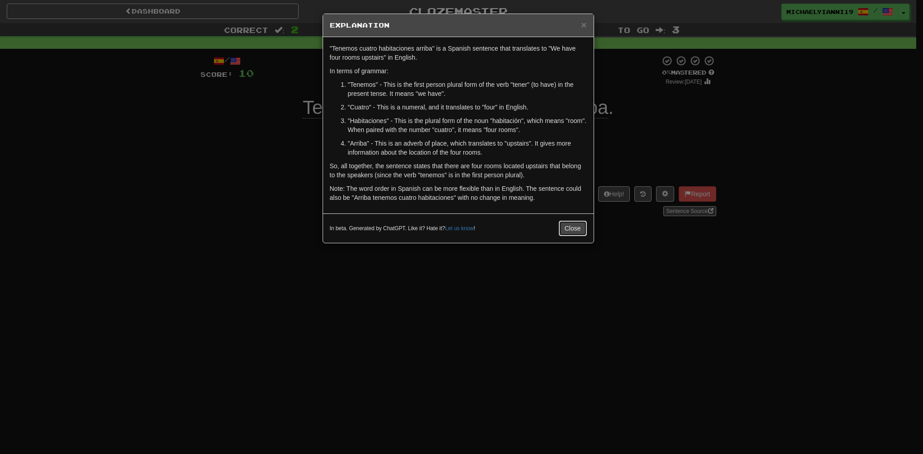
click at [569, 226] on button "Close" at bounding box center [573, 228] width 28 height 15
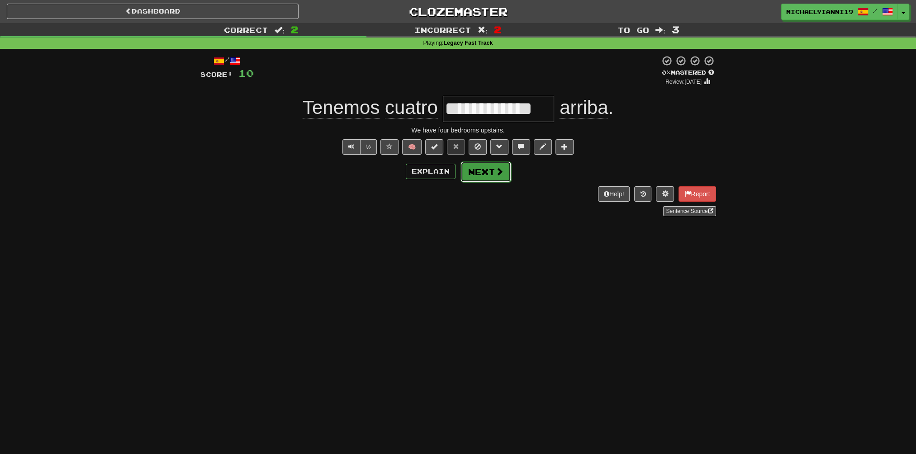
click at [498, 173] on span at bounding box center [499, 171] width 8 height 8
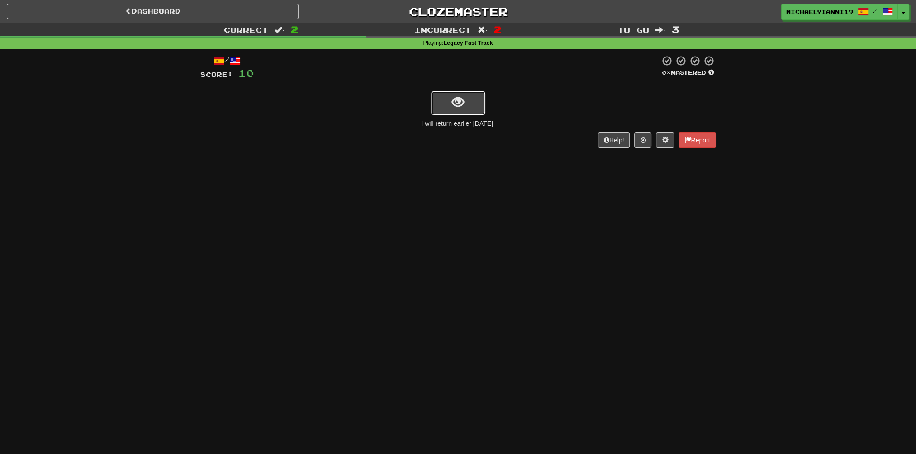
click at [438, 93] on button "show sentence" at bounding box center [458, 103] width 54 height 24
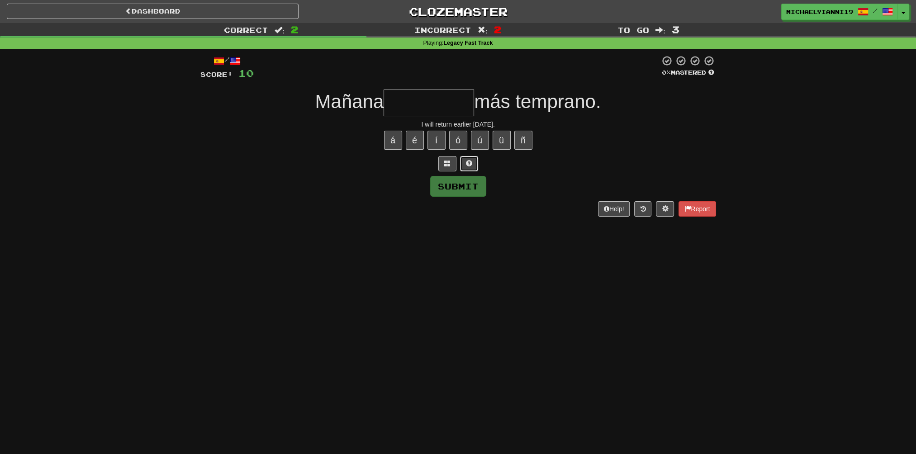
click at [473, 169] on button at bounding box center [469, 163] width 18 height 15
click at [393, 134] on button "á" at bounding box center [393, 140] width 18 height 19
type input "*********"
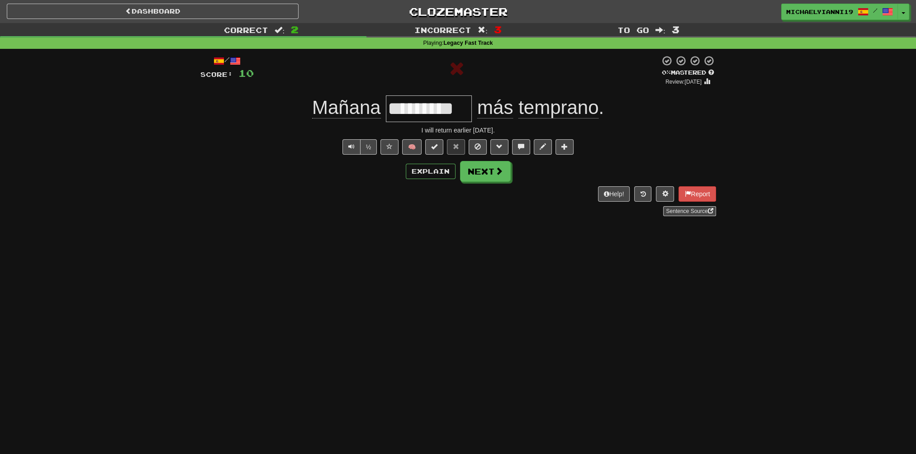
click at [418, 117] on input "*********" at bounding box center [429, 108] width 86 height 27
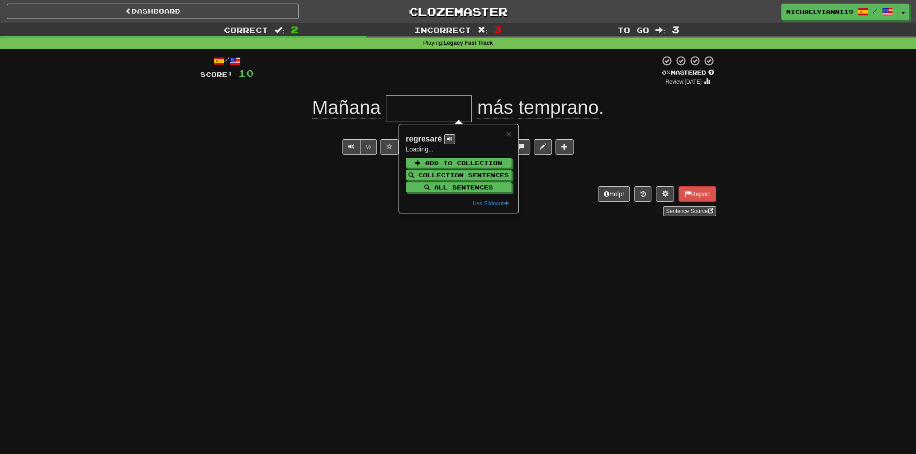
click at [427, 141] on strong "regresaré" at bounding box center [424, 138] width 36 height 9
copy strong "regresaré"
click at [283, 154] on div "½ 🧠" at bounding box center [458, 146] width 516 height 15
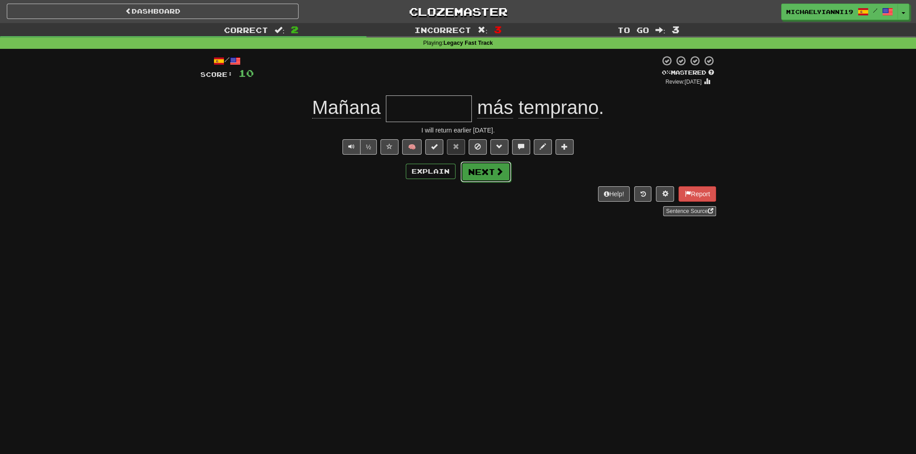
click at [499, 169] on span at bounding box center [499, 171] width 8 height 8
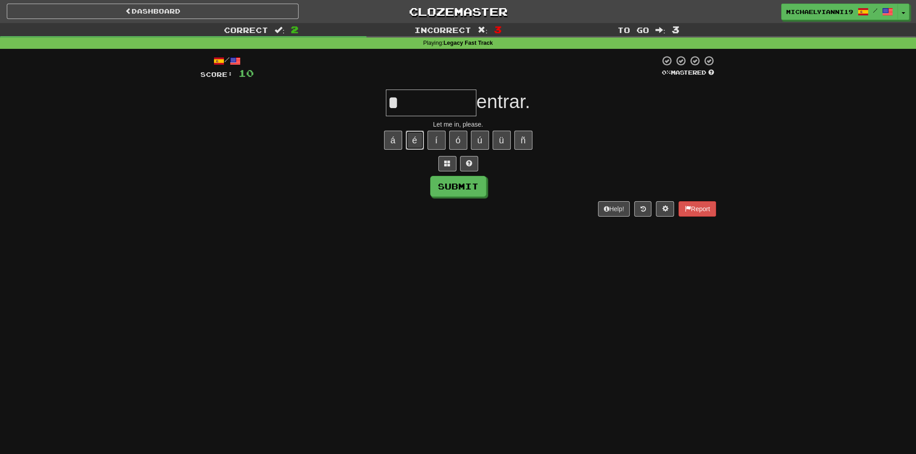
click at [413, 139] on button "é" at bounding box center [415, 140] width 18 height 19
type input "*********"
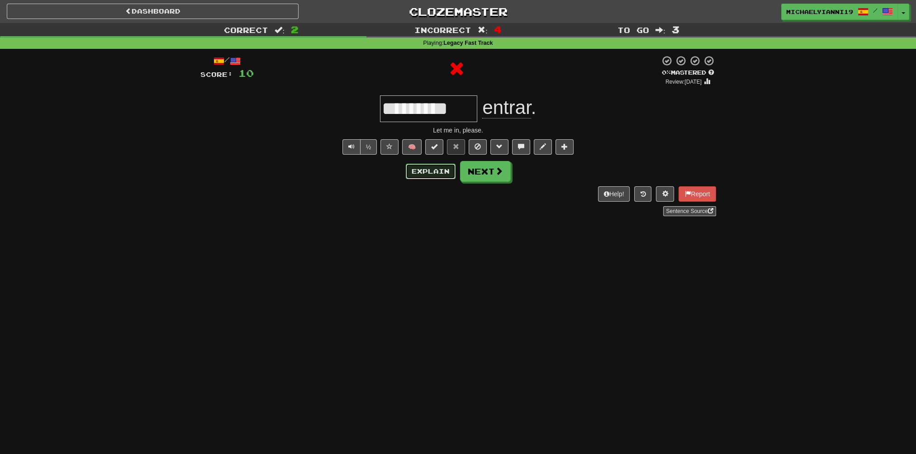
click at [432, 169] on button "Explain" at bounding box center [431, 171] width 50 height 15
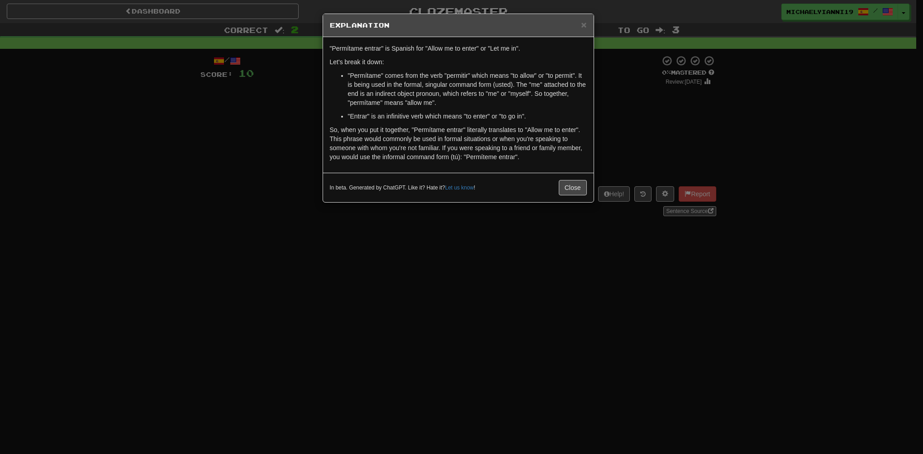
click at [674, 137] on div "× Explanation "Permítame entrar" is Spanish for "Allow me to enter" or "Let me …" at bounding box center [461, 227] width 923 height 454
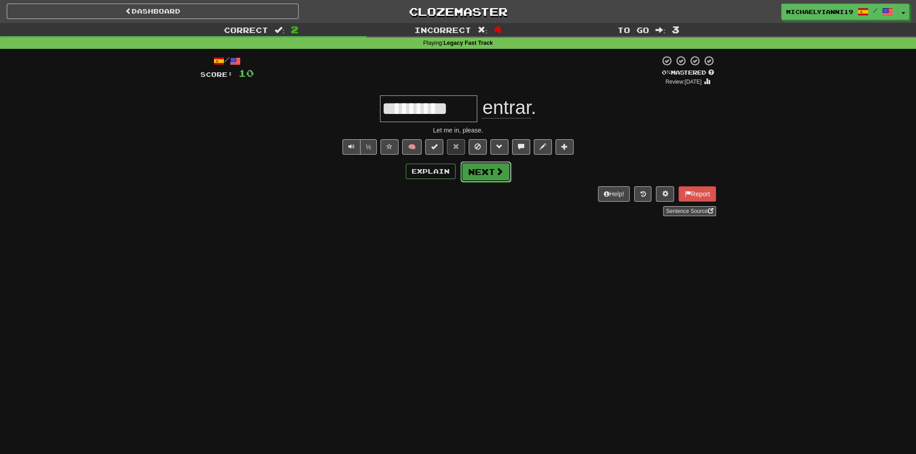
click at [484, 176] on button "Next" at bounding box center [485, 171] width 51 height 21
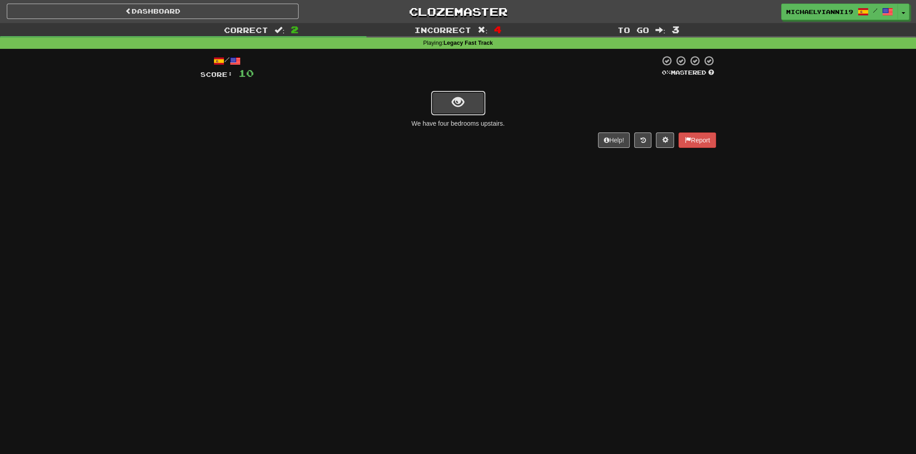
click at [463, 111] on button "show sentence" at bounding box center [458, 103] width 54 height 24
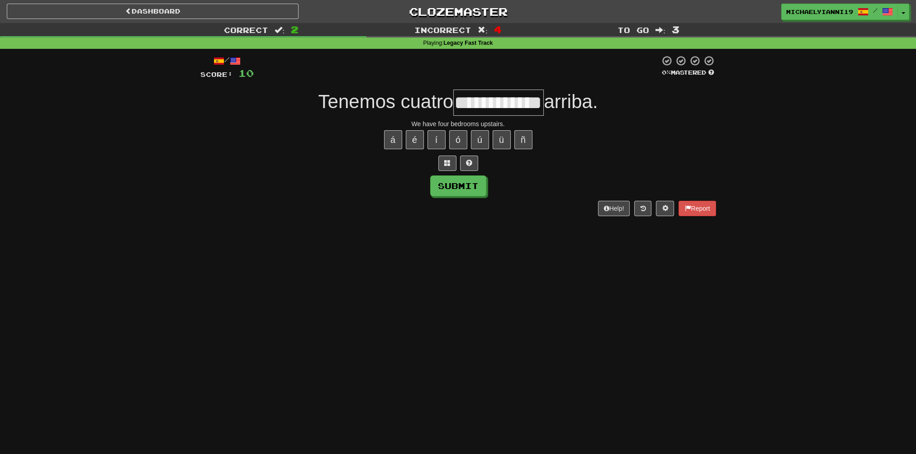
type input "**********"
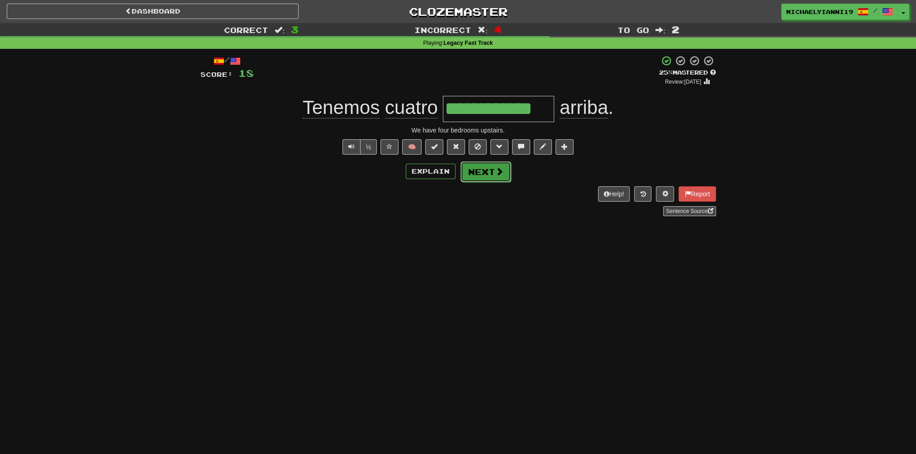
click at [491, 171] on button "Next" at bounding box center [485, 171] width 51 height 21
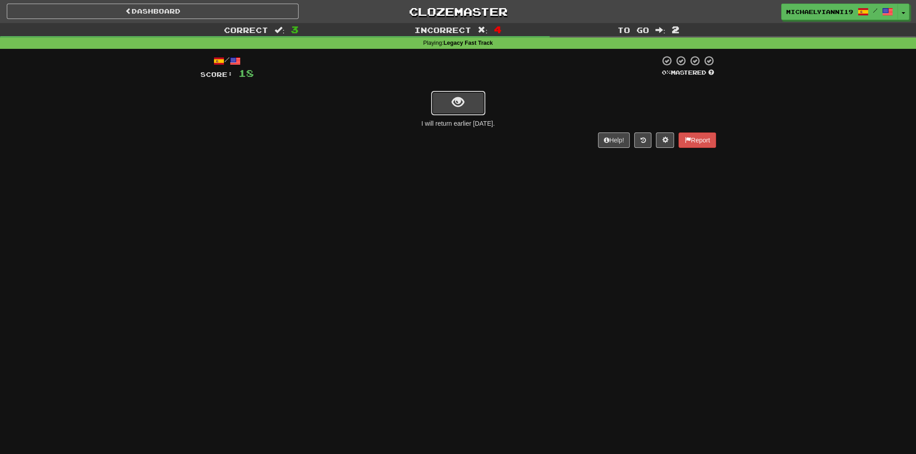
click at [438, 99] on button "show sentence" at bounding box center [458, 103] width 54 height 24
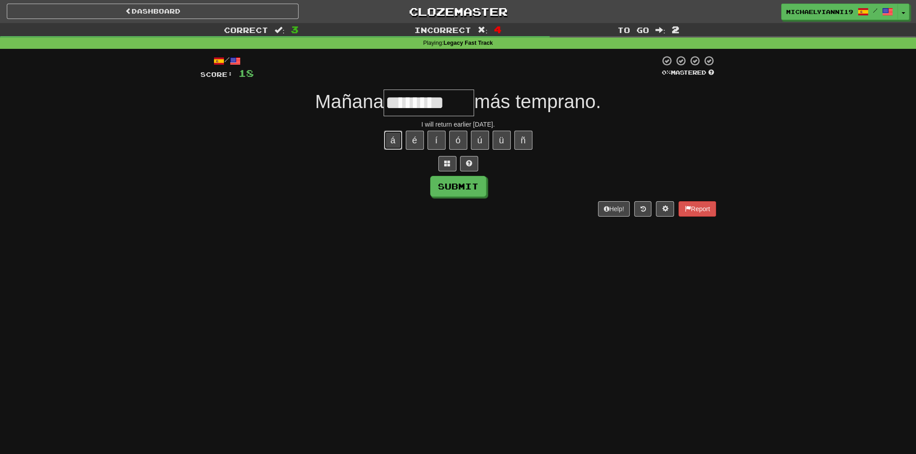
click at [387, 138] on button "á" at bounding box center [393, 140] width 18 height 19
type input "*********"
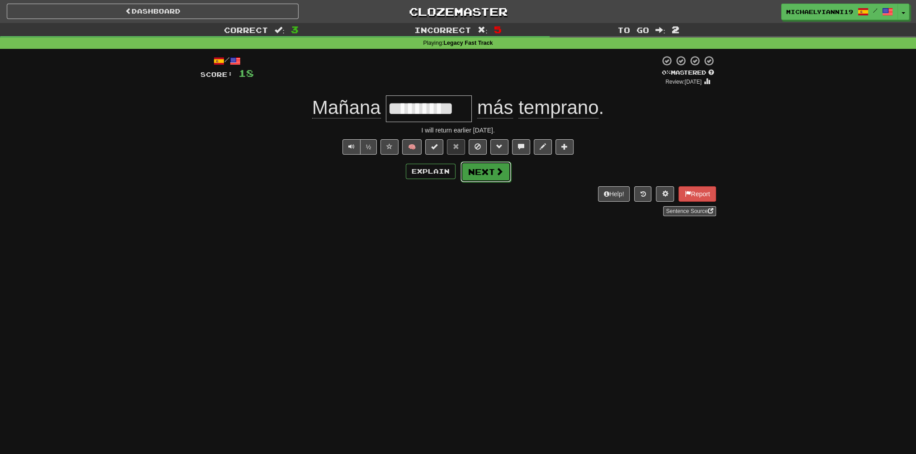
click at [474, 172] on button "Next" at bounding box center [485, 171] width 51 height 21
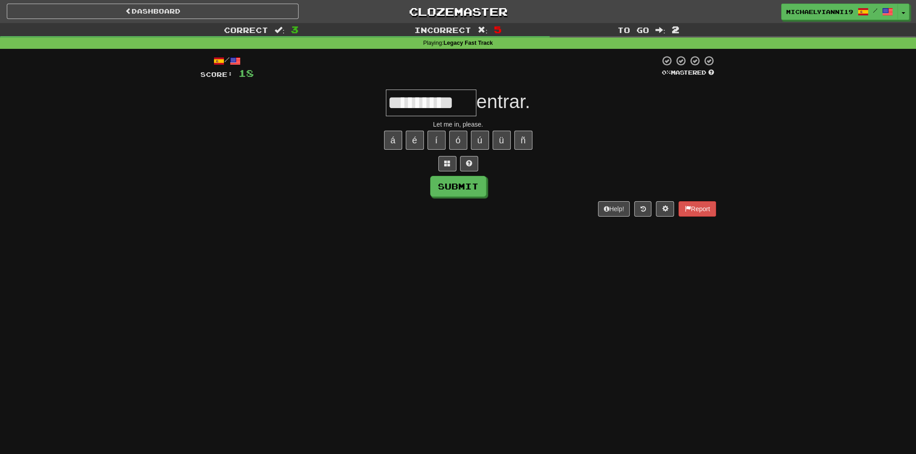
scroll to position [0, 2]
type input "*********"
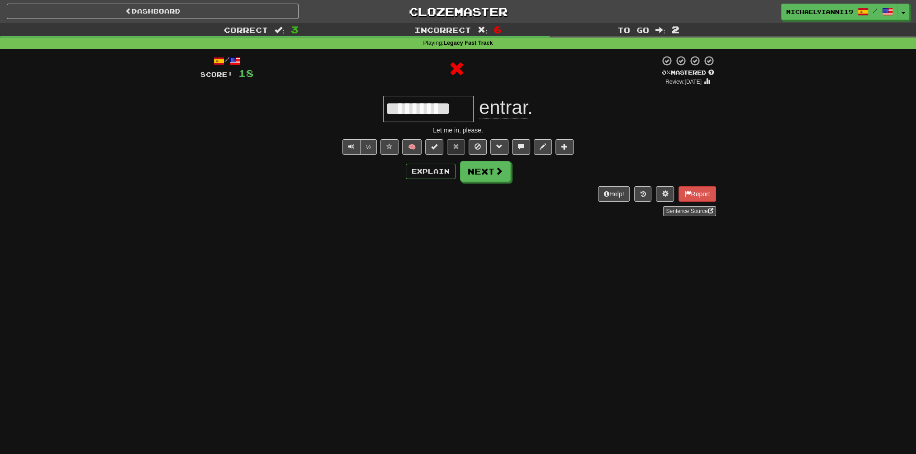
scroll to position [0, 0]
click at [471, 171] on button "Next" at bounding box center [485, 171] width 51 height 21
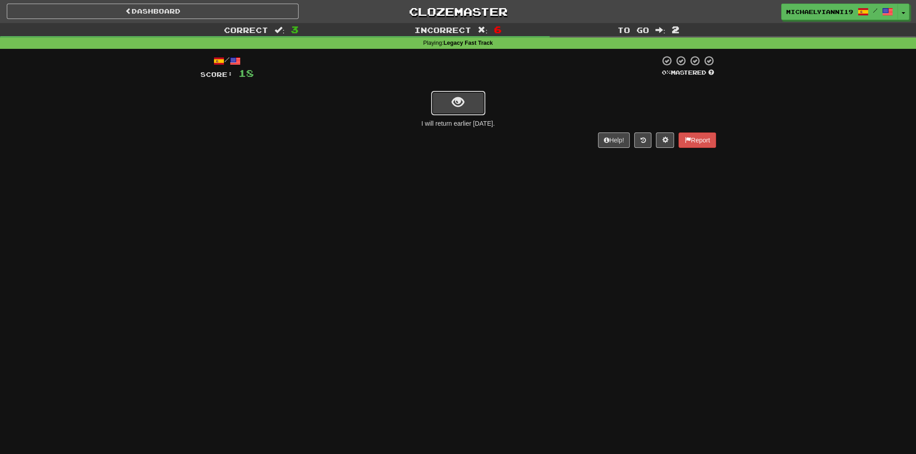
click at [461, 99] on span "show sentence" at bounding box center [458, 102] width 12 height 12
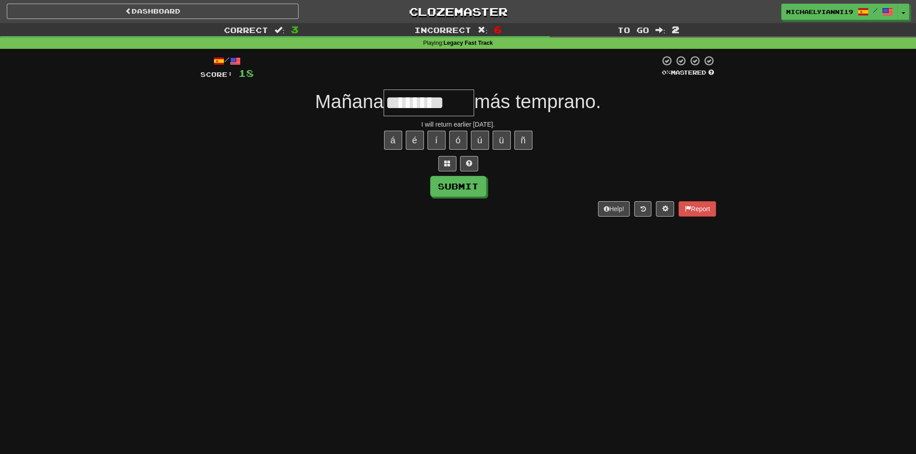
click at [418, 150] on div "á é í ó ú ü ñ" at bounding box center [458, 140] width 516 height 23
click at [418, 141] on button "é" at bounding box center [415, 140] width 18 height 19
type input "*********"
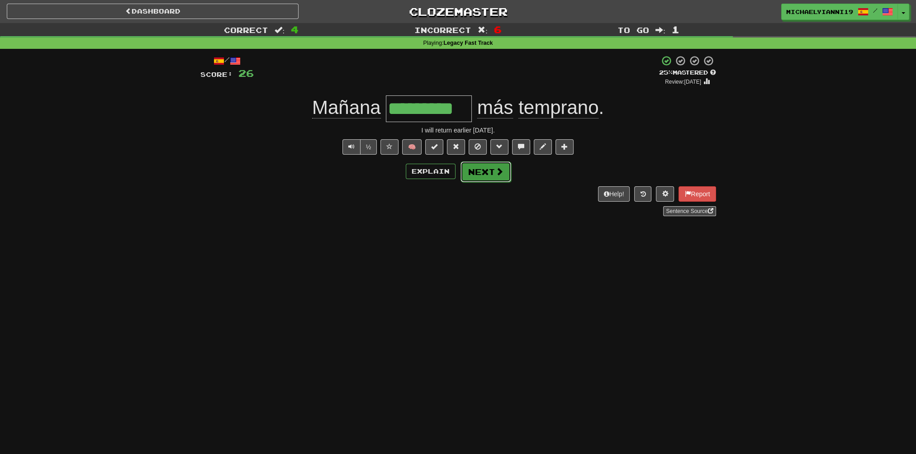
click at [482, 173] on button "Next" at bounding box center [485, 171] width 51 height 21
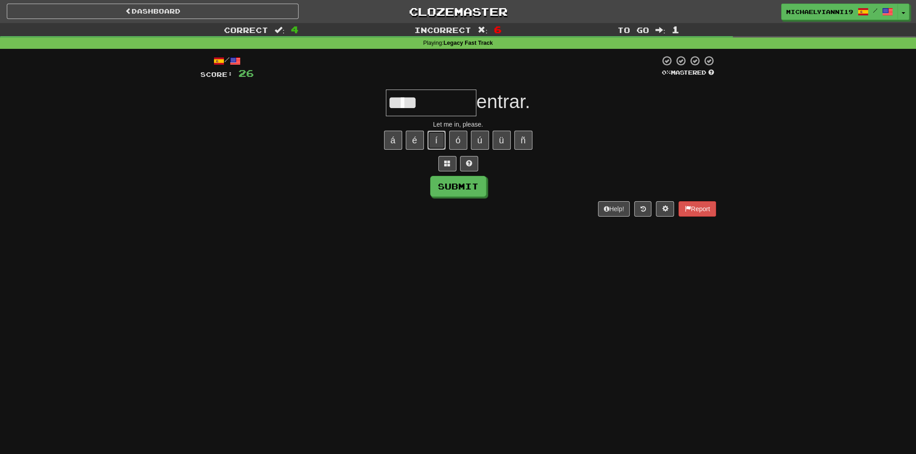
click at [440, 135] on button "í" at bounding box center [436, 140] width 18 height 19
type input "*********"
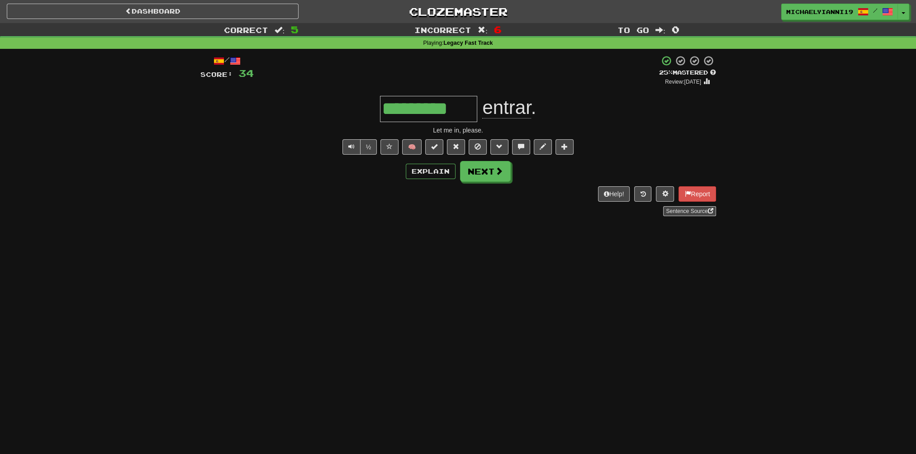
click at [477, 159] on div "/ Score: 34 + 8 25 % Mastered Review: 2025-09-15 ********* entrar . Let me in, …" at bounding box center [458, 135] width 516 height 161
click at [480, 170] on button "Next" at bounding box center [485, 171] width 51 height 21
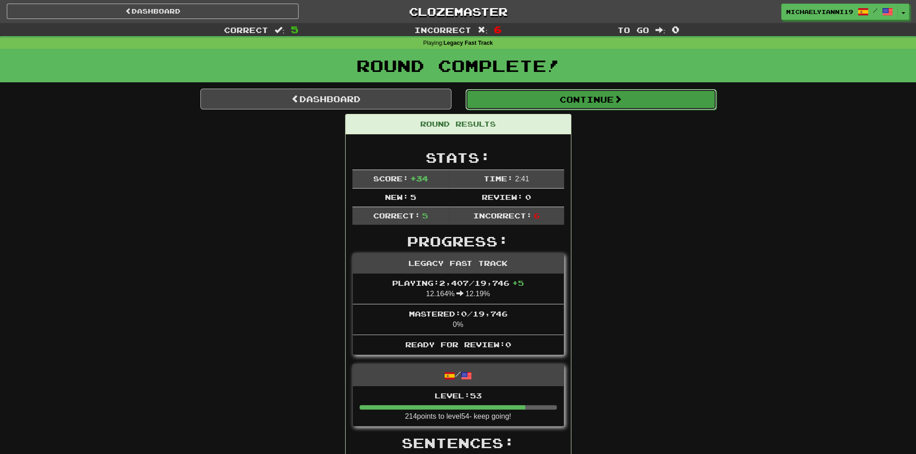
click at [510, 105] on button "Continue" at bounding box center [590, 99] width 251 height 21
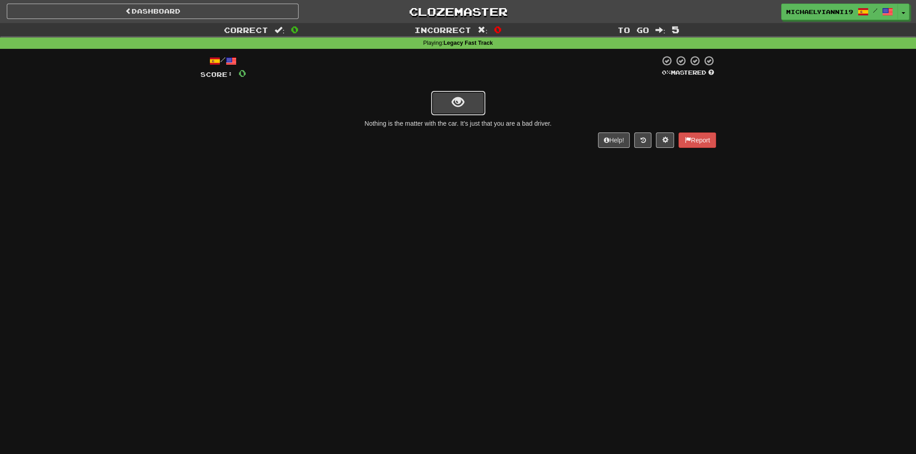
click at [465, 99] on button "show sentence" at bounding box center [458, 103] width 54 height 24
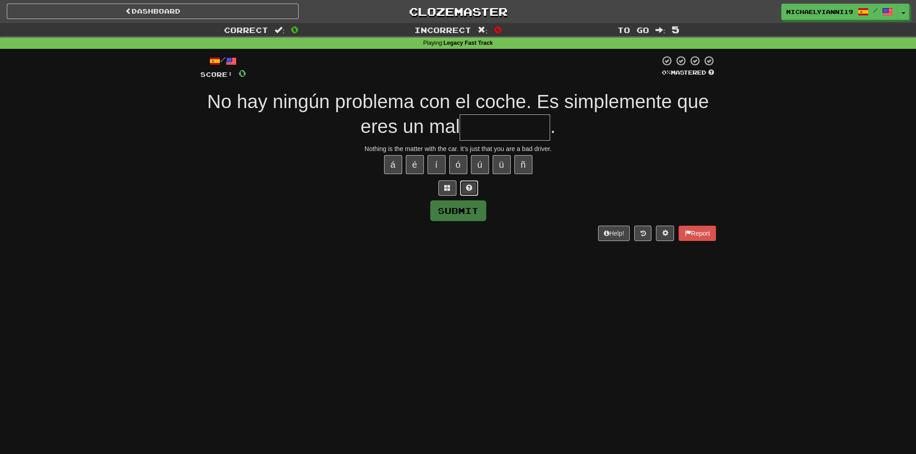
click at [469, 185] on span at bounding box center [469, 188] width 6 height 6
click at [464, 188] on button at bounding box center [458, 187] width 18 height 15
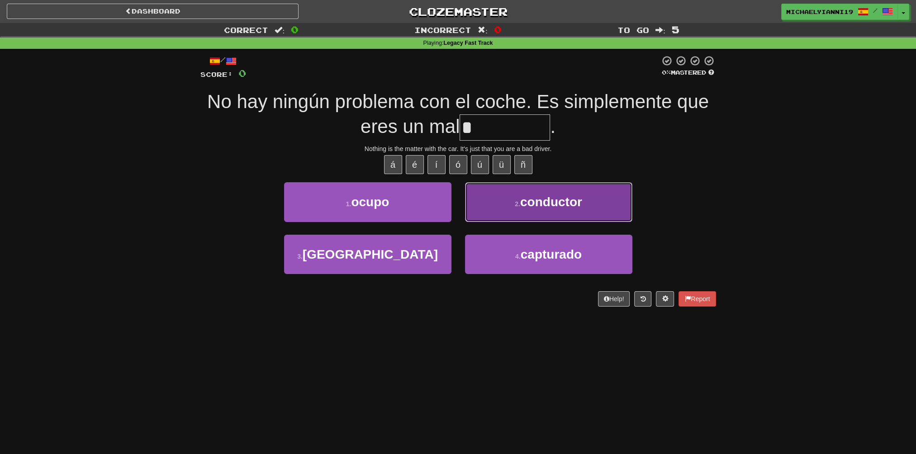
click at [511, 212] on button "2 . conductor" at bounding box center [548, 201] width 167 height 39
type input "*********"
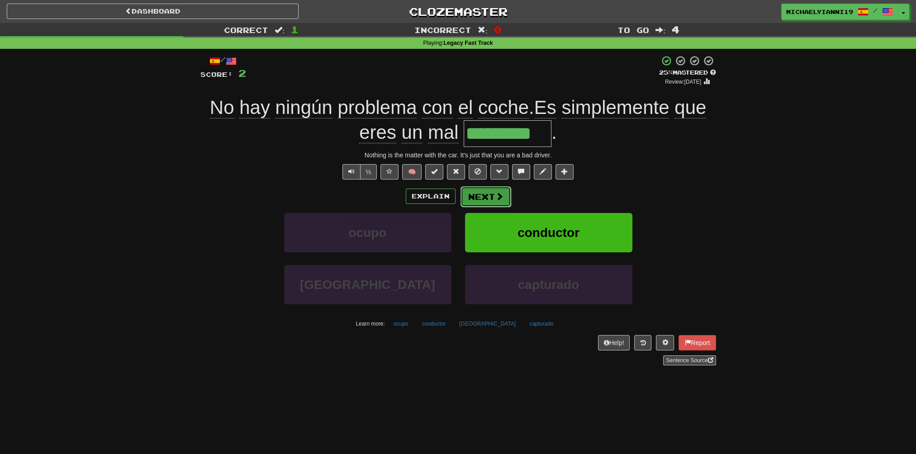
click at [488, 190] on button "Next" at bounding box center [485, 196] width 51 height 21
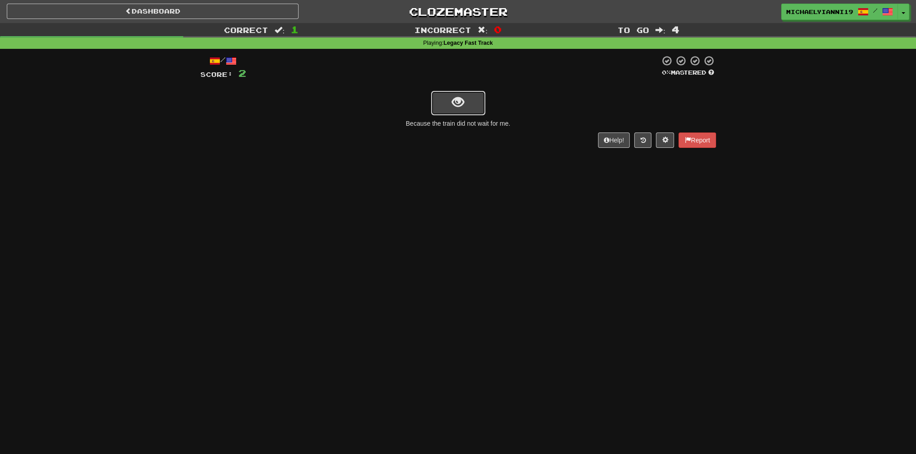
click at [463, 98] on span "show sentence" at bounding box center [458, 102] width 12 height 12
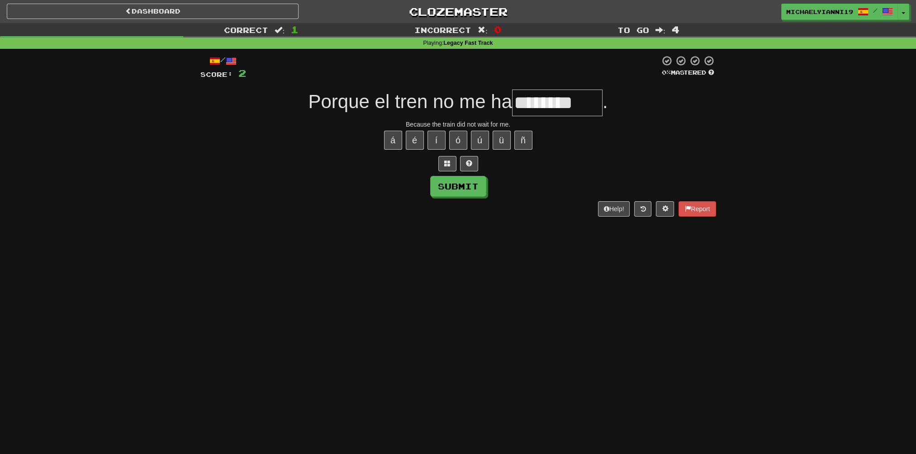
type input "********"
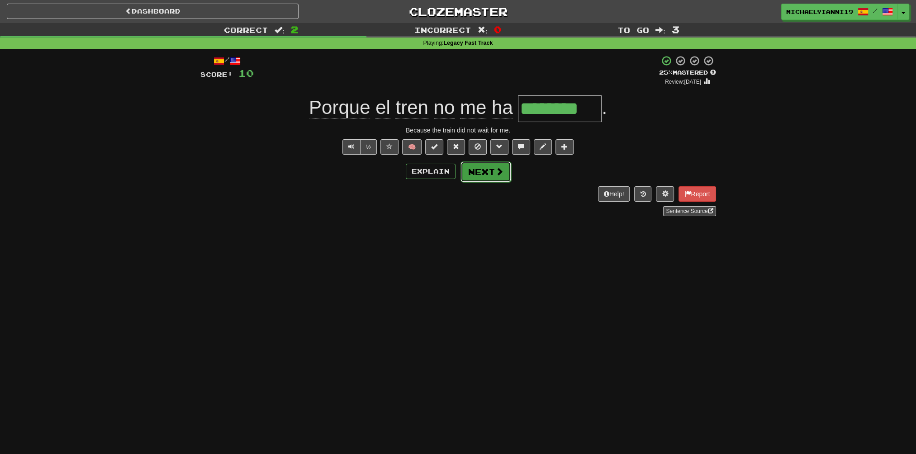
click at [491, 166] on button "Next" at bounding box center [485, 171] width 51 height 21
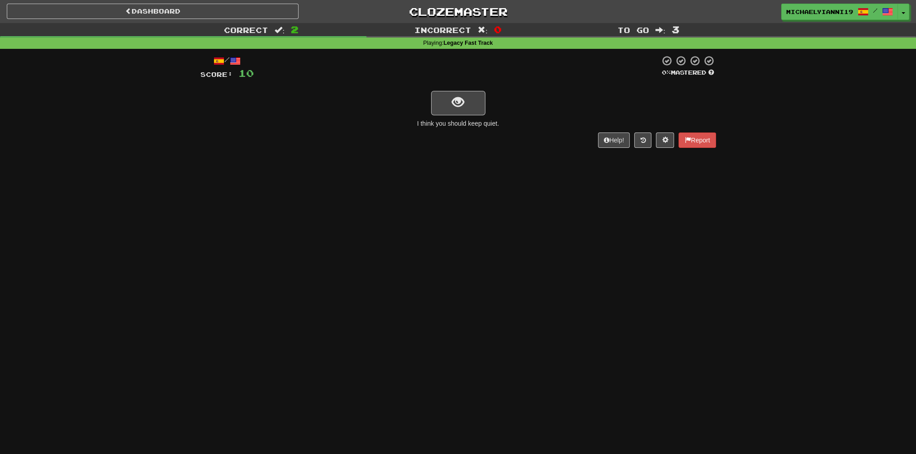
drag, startPoint x: 440, startPoint y: 102, endPoint x: 362, endPoint y: 125, distance: 81.6
click at [362, 125] on div "I think you should keep quiet." at bounding box center [458, 123] width 516 height 9
click at [455, 99] on span "show sentence" at bounding box center [458, 102] width 12 height 12
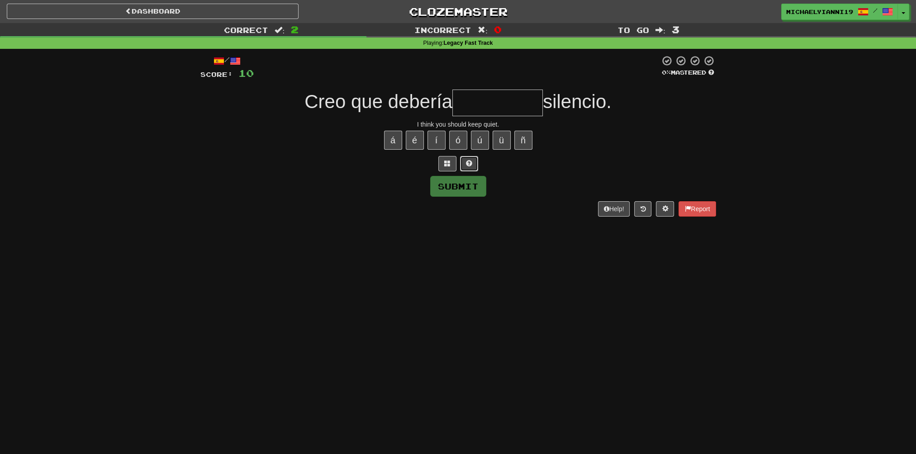
click at [470, 167] on button at bounding box center [469, 163] width 18 height 15
click at [458, 166] on span at bounding box center [458, 163] width 6 height 6
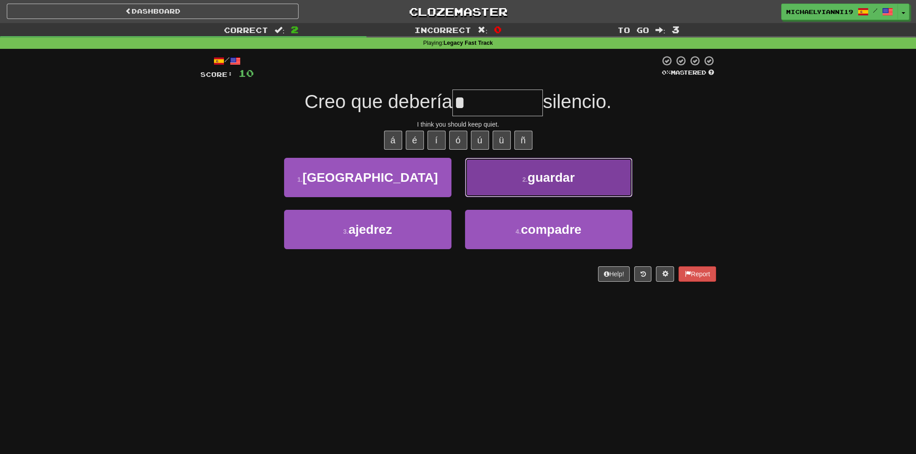
click at [474, 169] on button "2 . guardar" at bounding box center [548, 177] width 167 height 39
type input "*******"
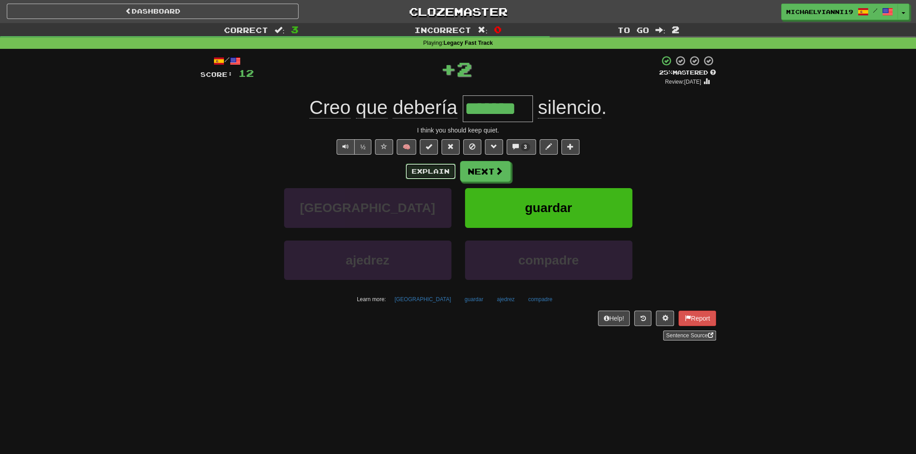
click at [436, 168] on button "Explain" at bounding box center [431, 171] width 50 height 15
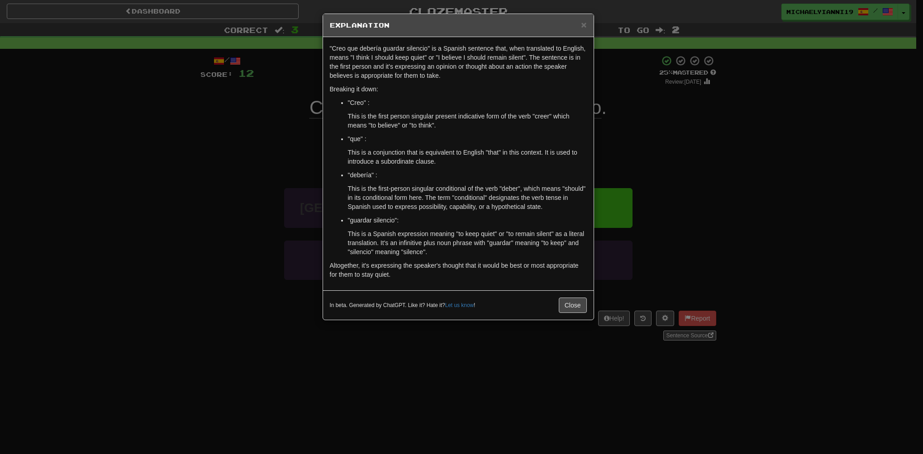
click at [643, 215] on div "× Explanation "Creo que debería guardar silencio" is a Spanish sentence that, w…" at bounding box center [461, 227] width 923 height 454
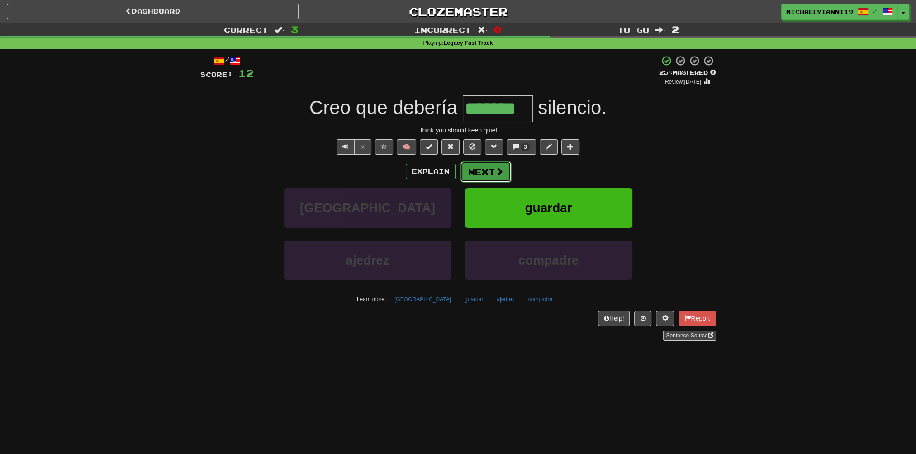
click at [503, 166] on button "Next" at bounding box center [485, 171] width 51 height 21
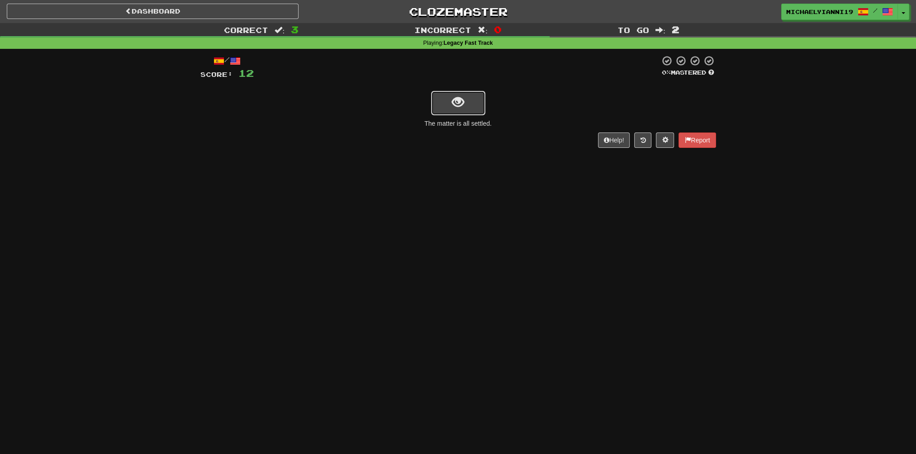
click at [456, 102] on span "show sentence" at bounding box center [458, 102] width 12 height 12
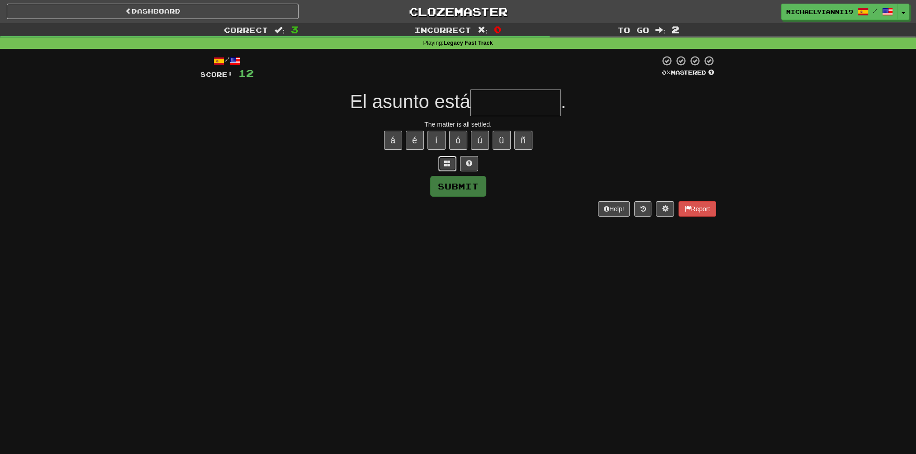
click at [446, 165] on span at bounding box center [447, 163] width 6 height 6
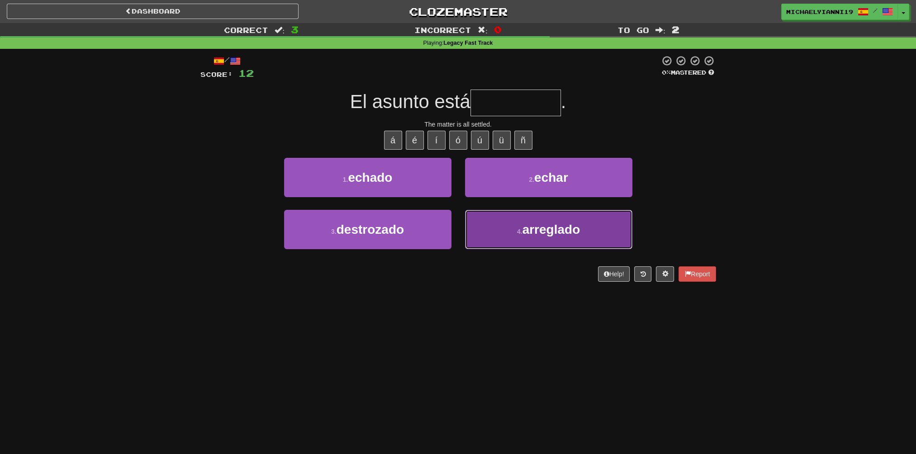
click at [518, 219] on button "4 . arreglado" at bounding box center [548, 229] width 167 height 39
type input "*********"
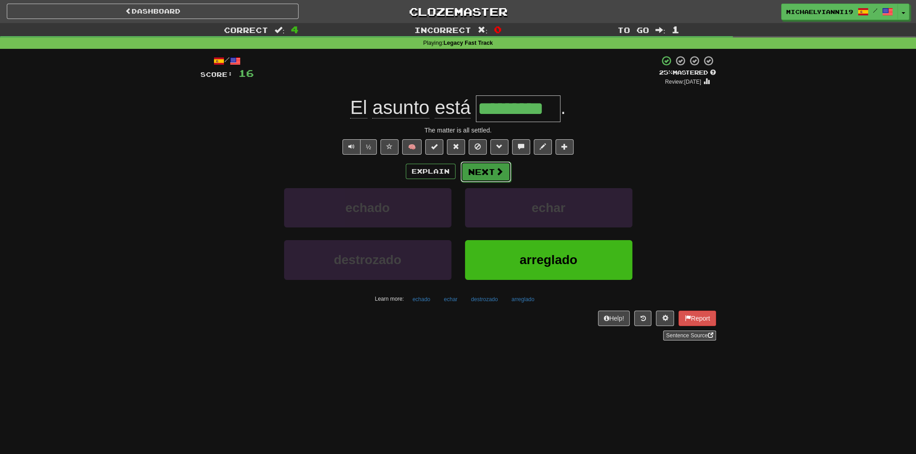
click at [483, 164] on button "Next" at bounding box center [485, 171] width 51 height 21
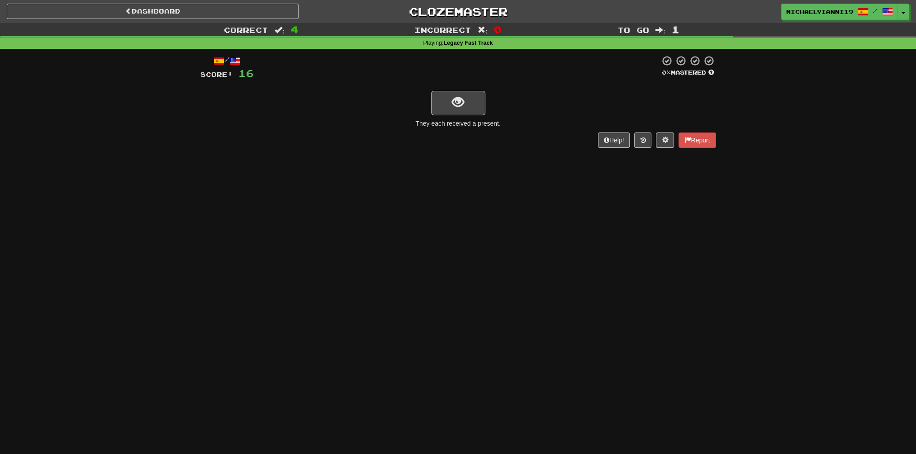
drag, startPoint x: 483, startPoint y: 164, endPoint x: 446, endPoint y: 154, distance: 38.0
click at [446, 154] on div "/ Score: 16 0 % Mastered They each received a present. Help! Report" at bounding box center [458, 105] width 516 height 112
drag, startPoint x: 446, startPoint y: 154, endPoint x: 418, endPoint y: 161, distance: 28.8
click at [418, 161] on div "Dashboard Clozemaster MichaelYianni1987 / Toggle Dropdown Dashboard Leaderboard…" at bounding box center [458, 227] width 916 height 454
drag, startPoint x: 418, startPoint y: 161, endPoint x: 371, endPoint y: 172, distance: 48.4
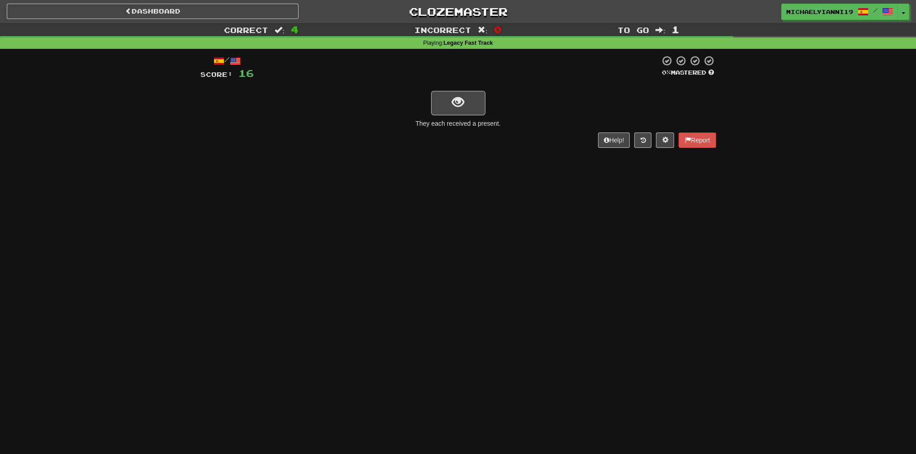
click at [371, 172] on div "Dashboard Clozemaster MichaelYianni1987 / Toggle Dropdown Dashboard Leaderboard…" at bounding box center [458, 227] width 916 height 454
click at [444, 93] on button "show sentence" at bounding box center [458, 103] width 54 height 24
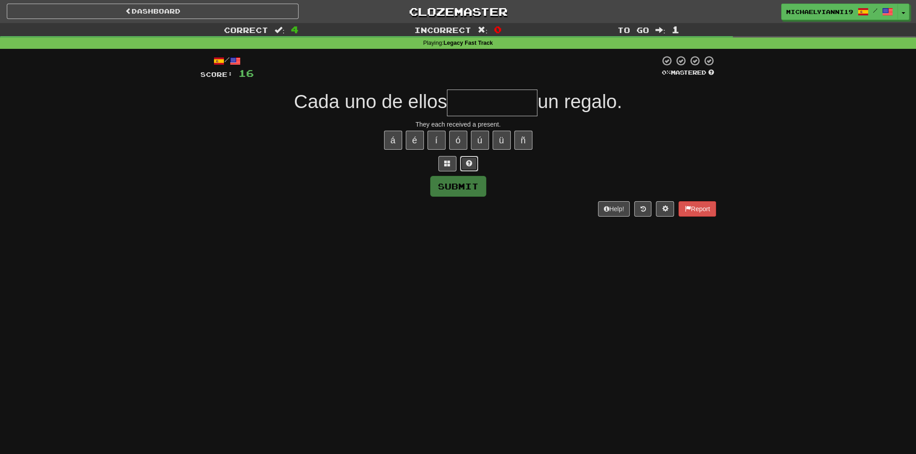
click at [463, 160] on button at bounding box center [469, 163] width 18 height 15
click at [456, 162] on span at bounding box center [458, 163] width 6 height 6
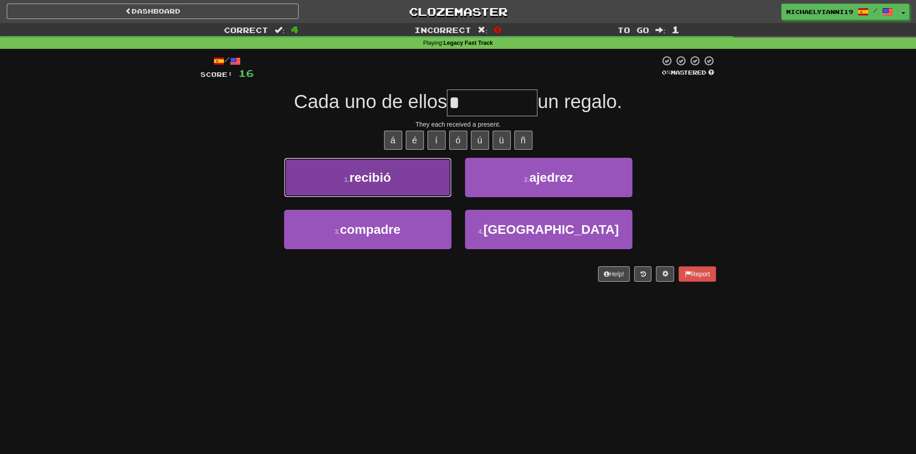
click at [408, 170] on button "1 . recibió" at bounding box center [367, 177] width 167 height 39
type input "*******"
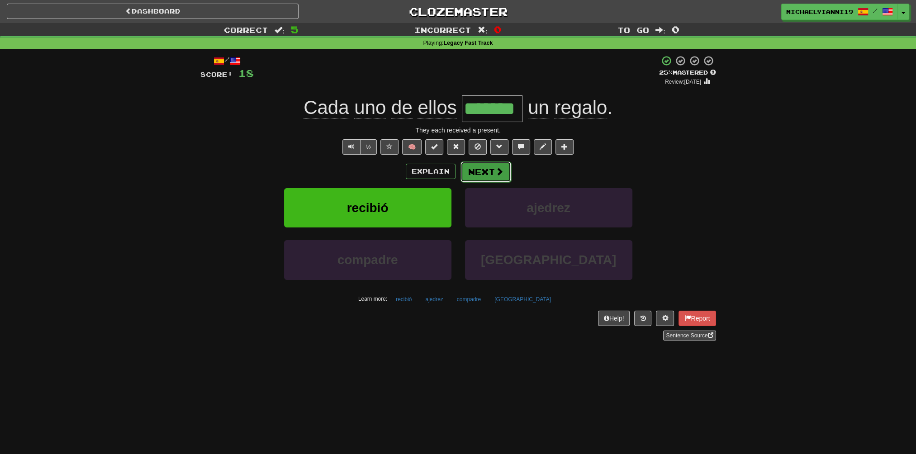
click at [490, 174] on button "Next" at bounding box center [485, 171] width 51 height 21
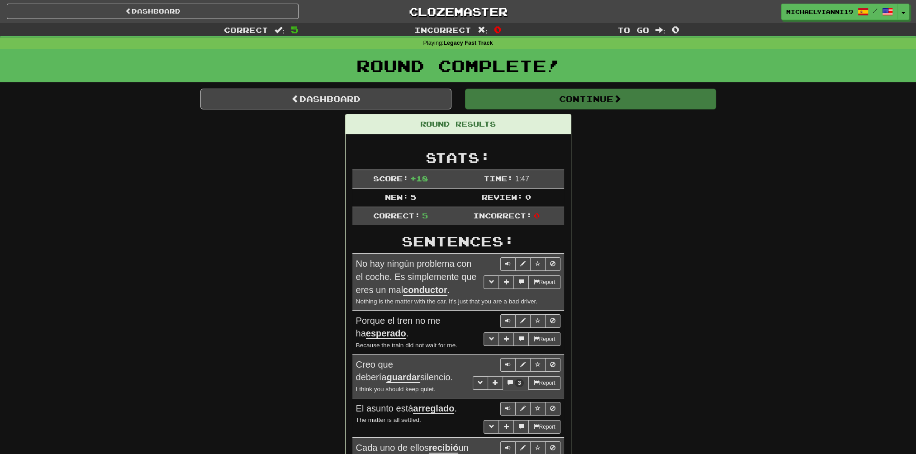
drag, startPoint x: 521, startPoint y: 67, endPoint x: 497, endPoint y: 56, distance: 26.7
drag, startPoint x: 497, startPoint y: 56, endPoint x: 572, endPoint y: 27, distance: 80.6
click at [572, 27] on div "Incorrect : 0" at bounding box center [457, 29] width 305 height 13
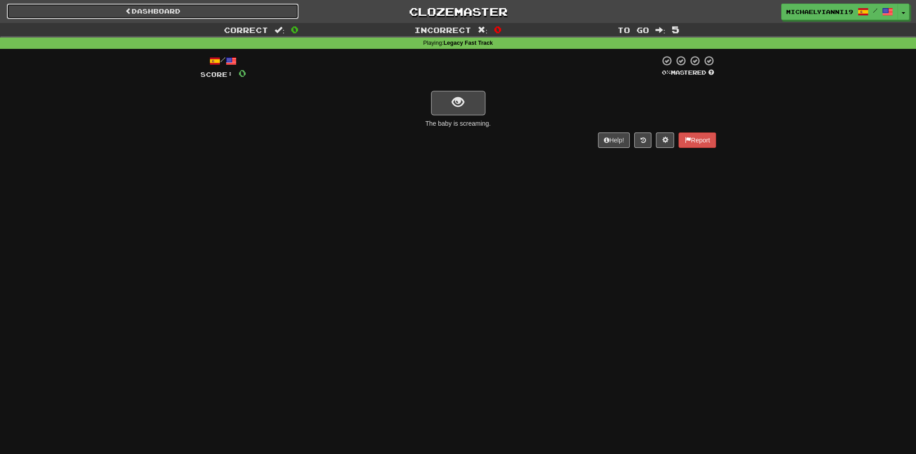
click at [251, 9] on link "Dashboard" at bounding box center [153, 11] width 292 height 15
